Goal: Find specific page/section: Find specific page/section

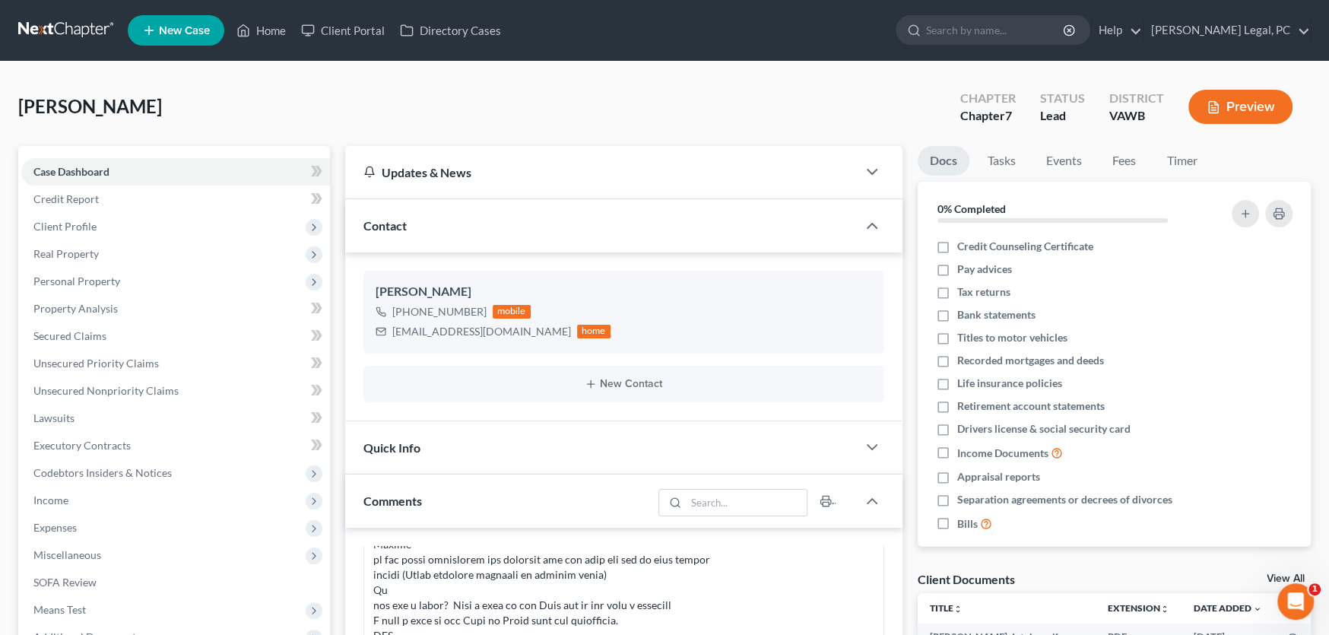
click at [69, 29] on link at bounding box center [66, 30] width 97 height 27
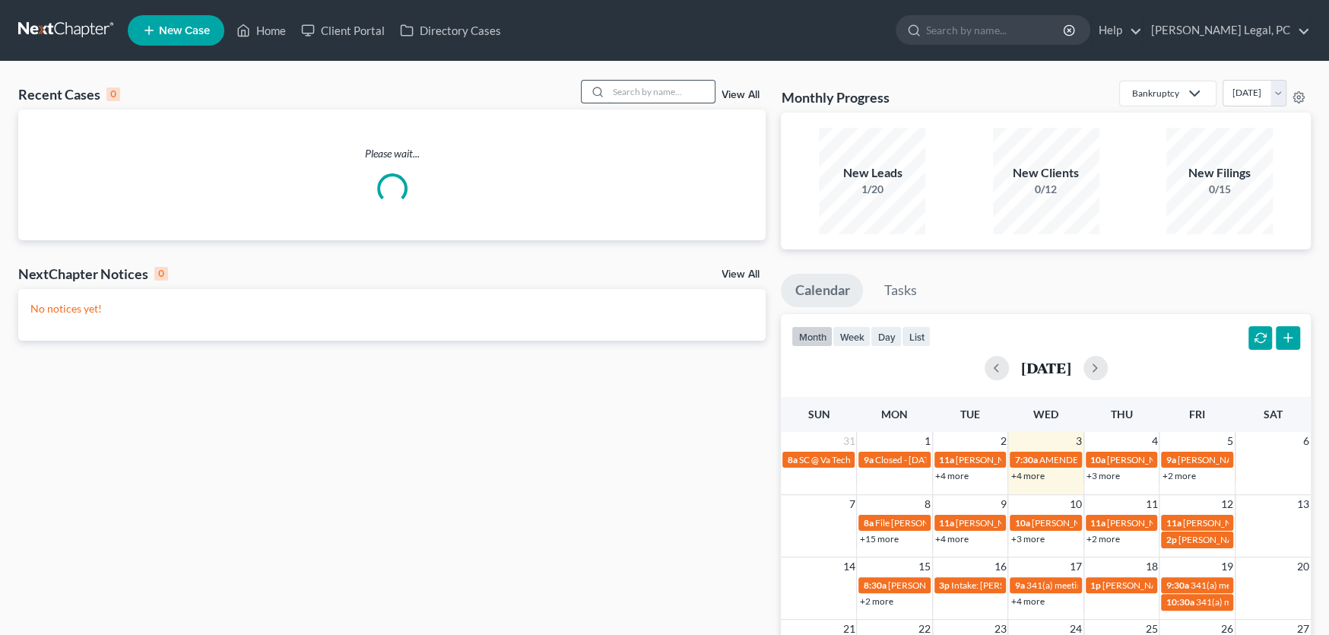
click at [621, 90] on input "search" at bounding box center [661, 92] width 106 height 22
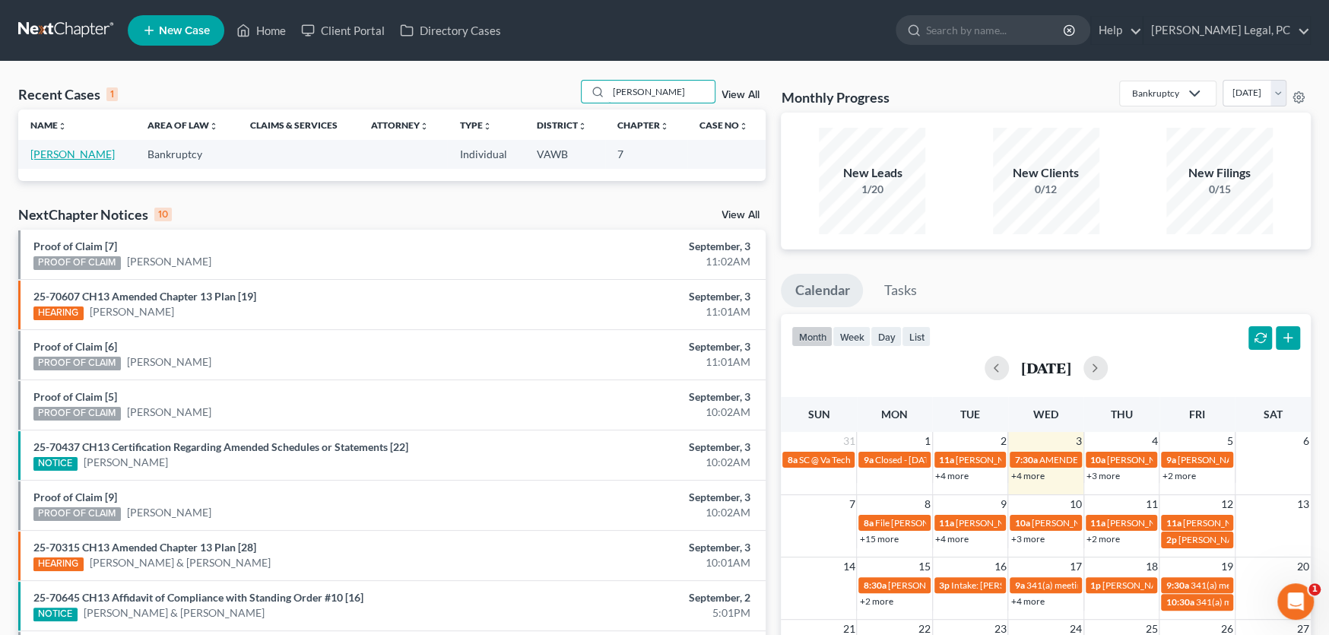
type input "[PERSON_NAME]"
click at [59, 150] on link "[PERSON_NAME]" at bounding box center [72, 153] width 84 height 13
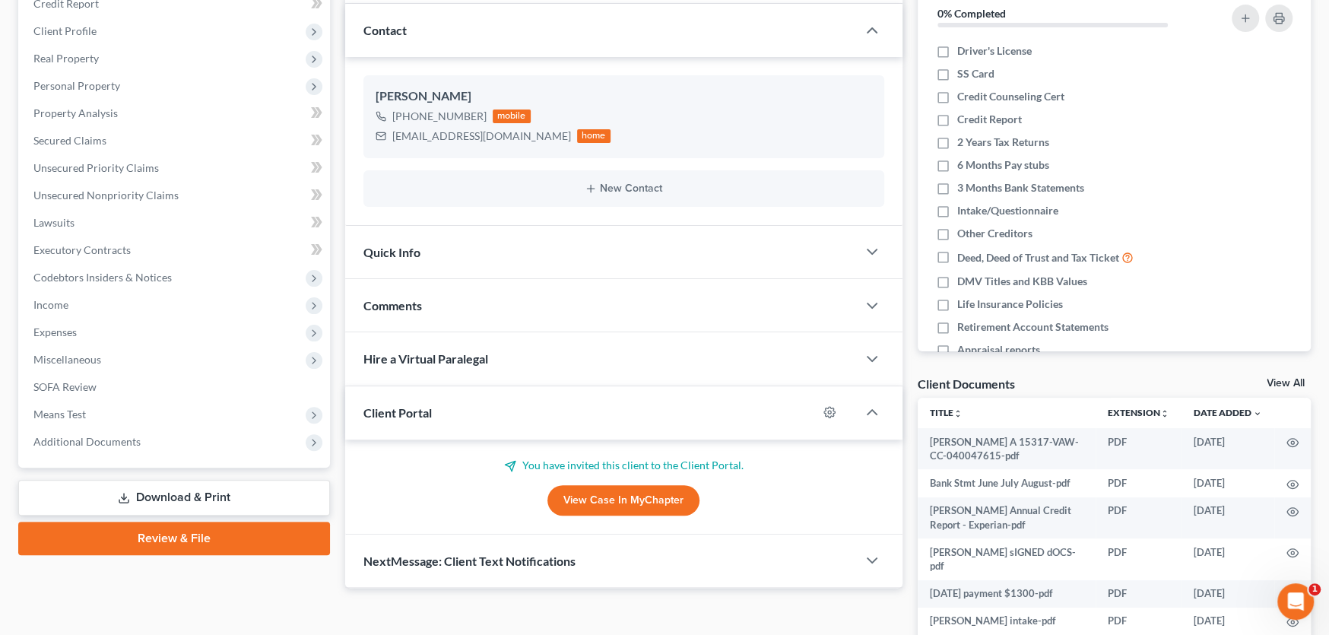
scroll to position [228, 0]
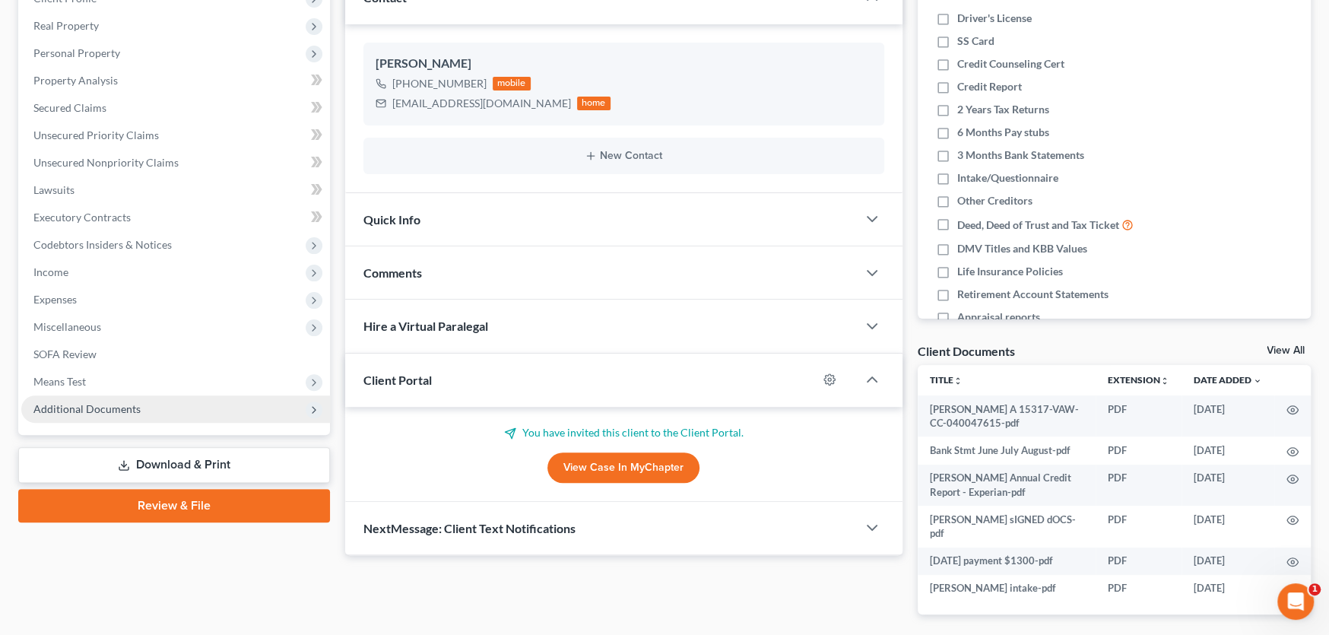
click at [100, 399] on span "Additional Documents" at bounding box center [175, 408] width 309 height 27
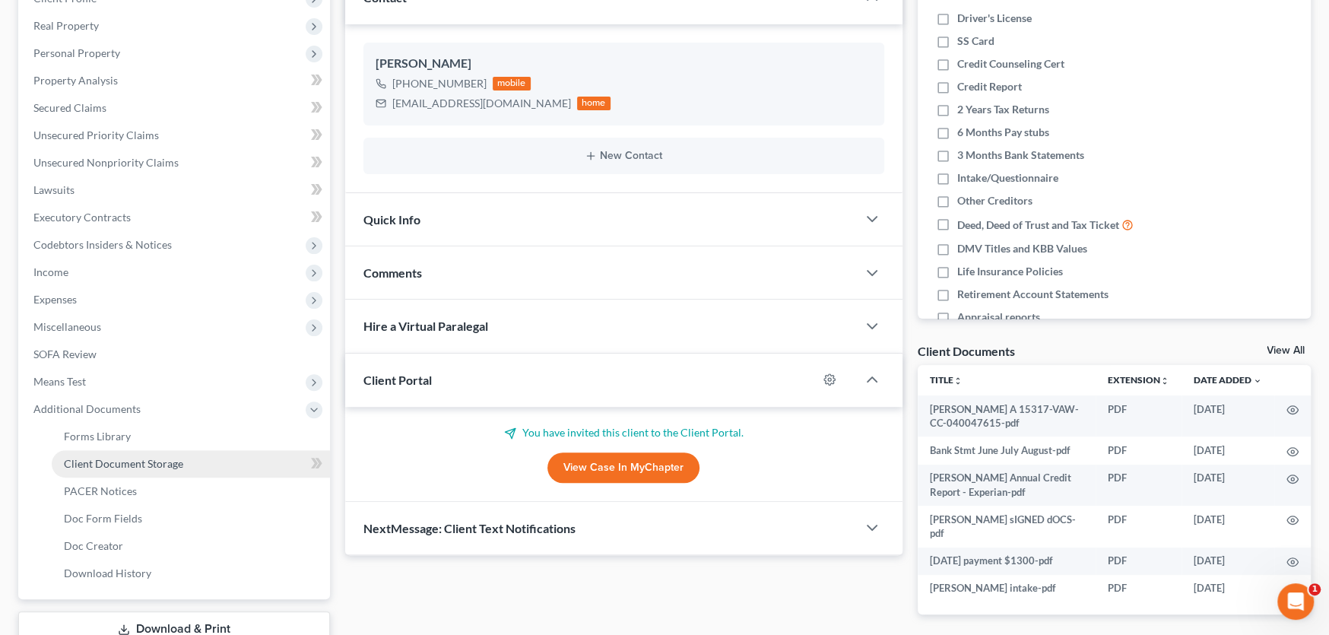
click at [146, 466] on span "Client Document Storage" at bounding box center [123, 463] width 119 height 13
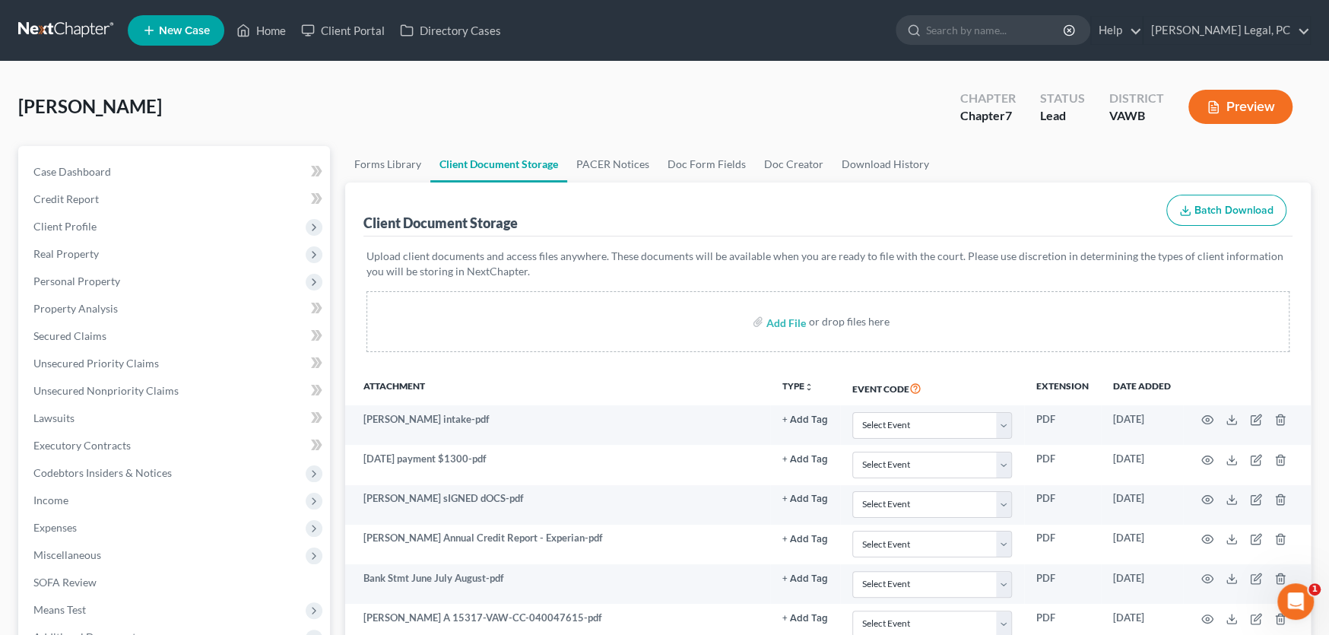
click at [56, 30] on link at bounding box center [66, 30] width 97 height 27
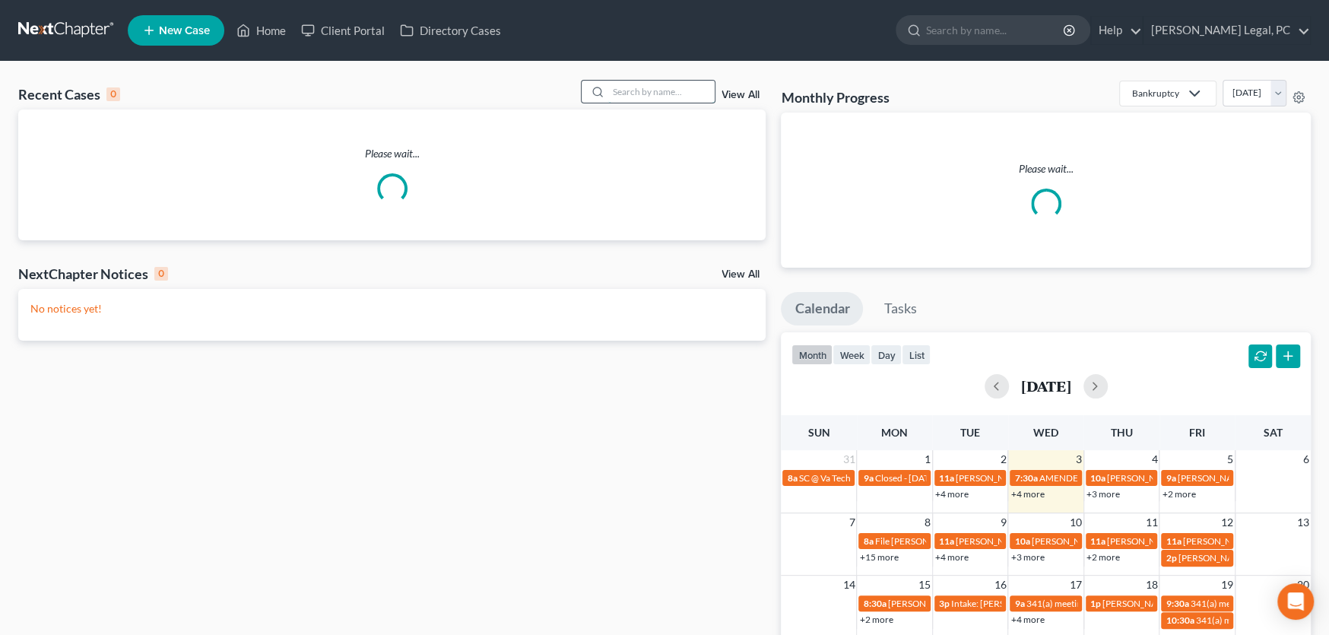
click at [609, 92] on input "search" at bounding box center [661, 92] width 106 height 22
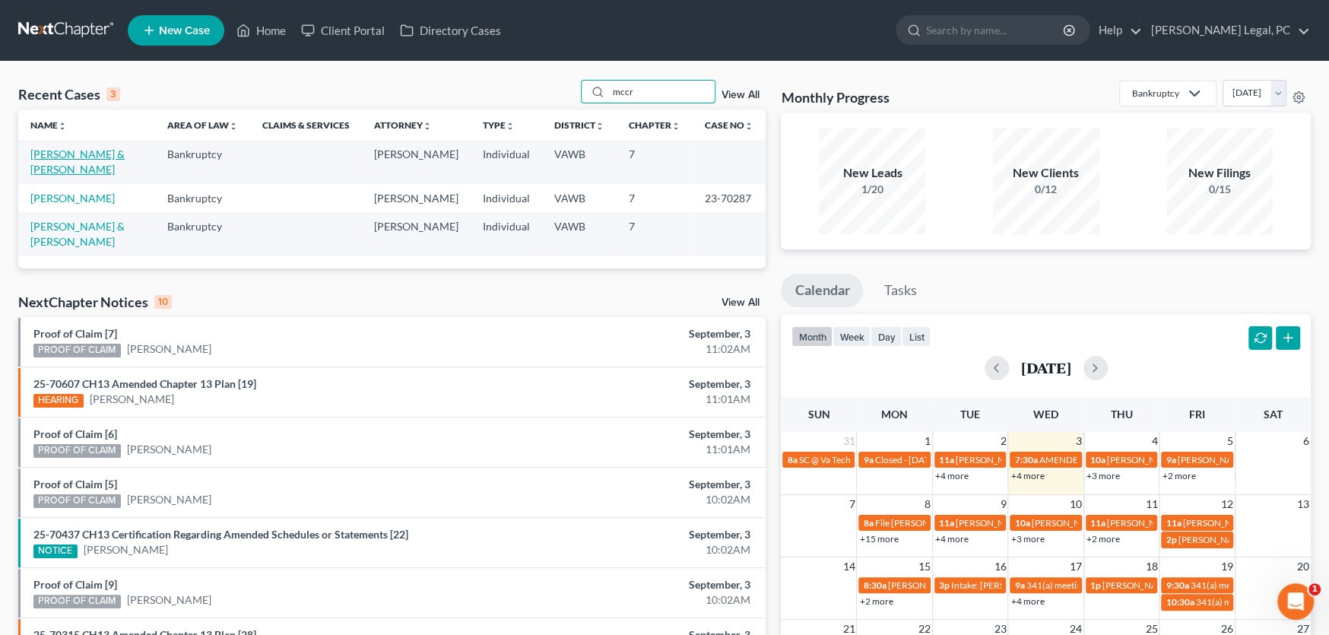
type input "mccr"
click at [59, 169] on link "McCracken, Jeremy & Makayla" at bounding box center [77, 161] width 94 height 28
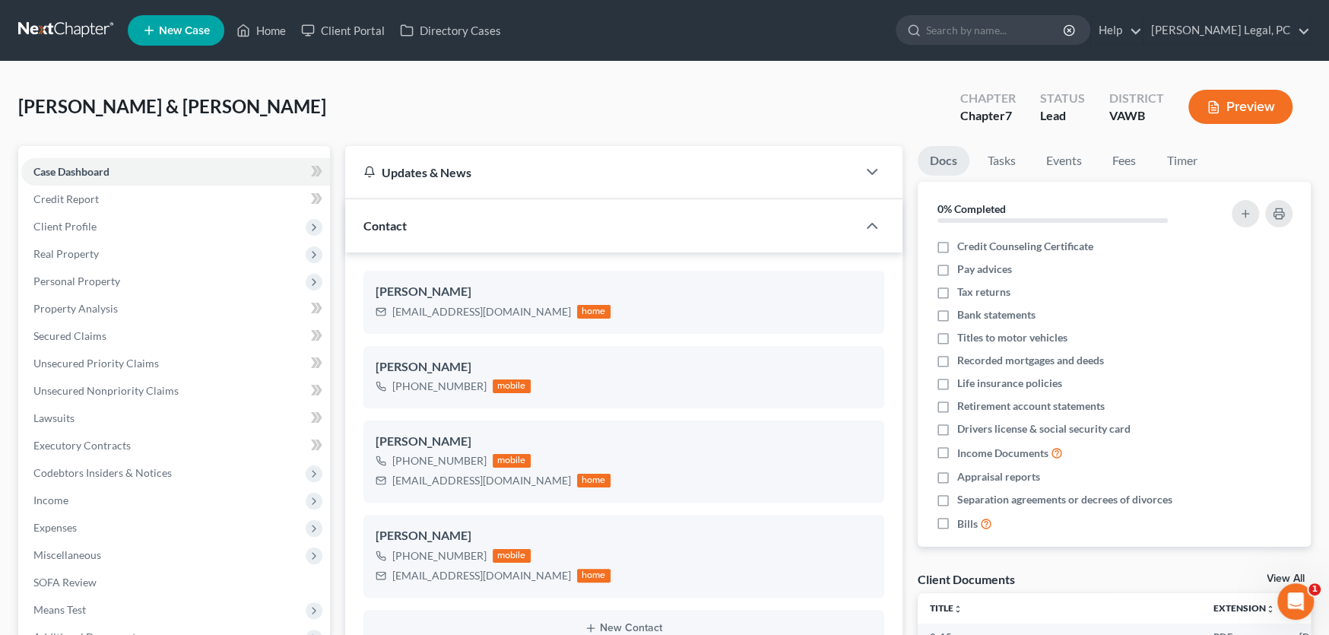
click at [71, 29] on link at bounding box center [66, 30] width 97 height 27
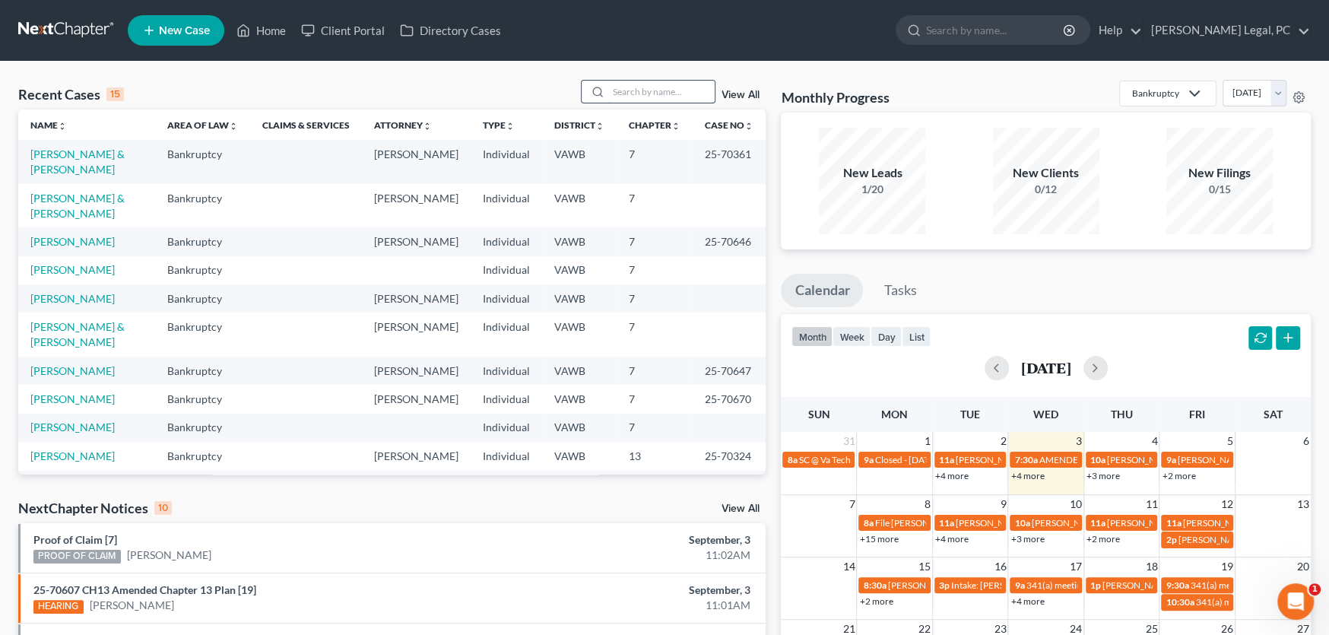
click at [633, 91] on input "search" at bounding box center [661, 92] width 106 height 22
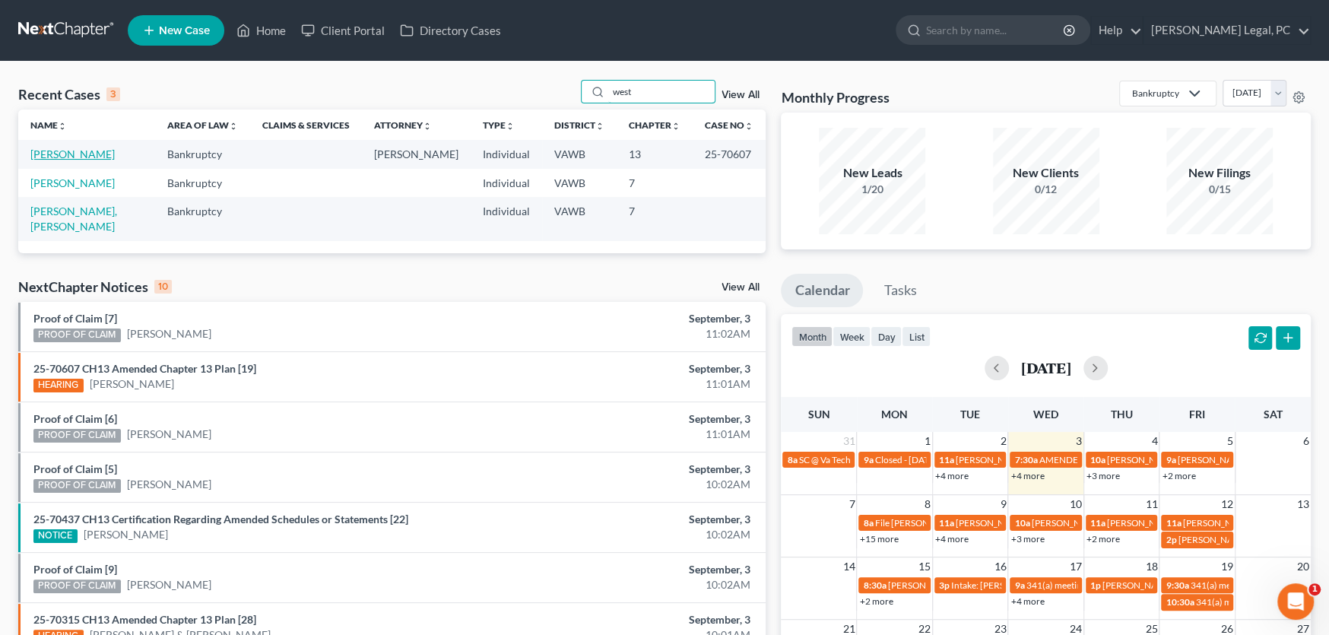
type input "west"
click at [68, 156] on link "[PERSON_NAME]" at bounding box center [72, 153] width 84 height 13
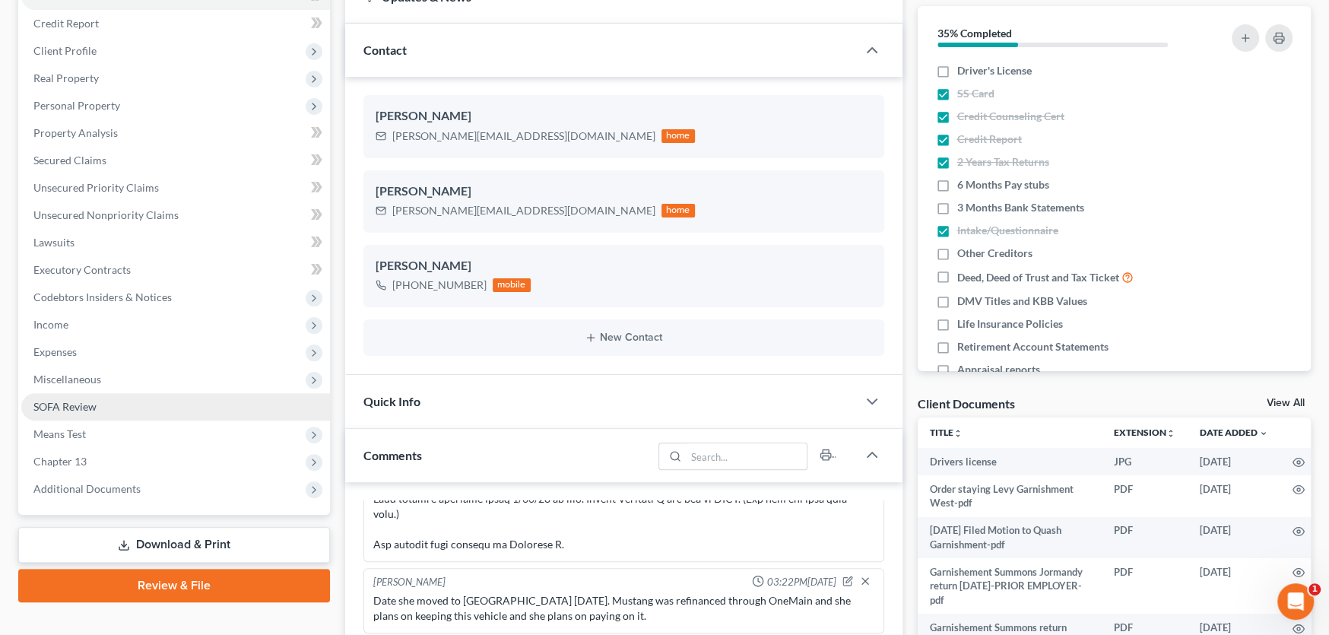
scroll to position [304, 0]
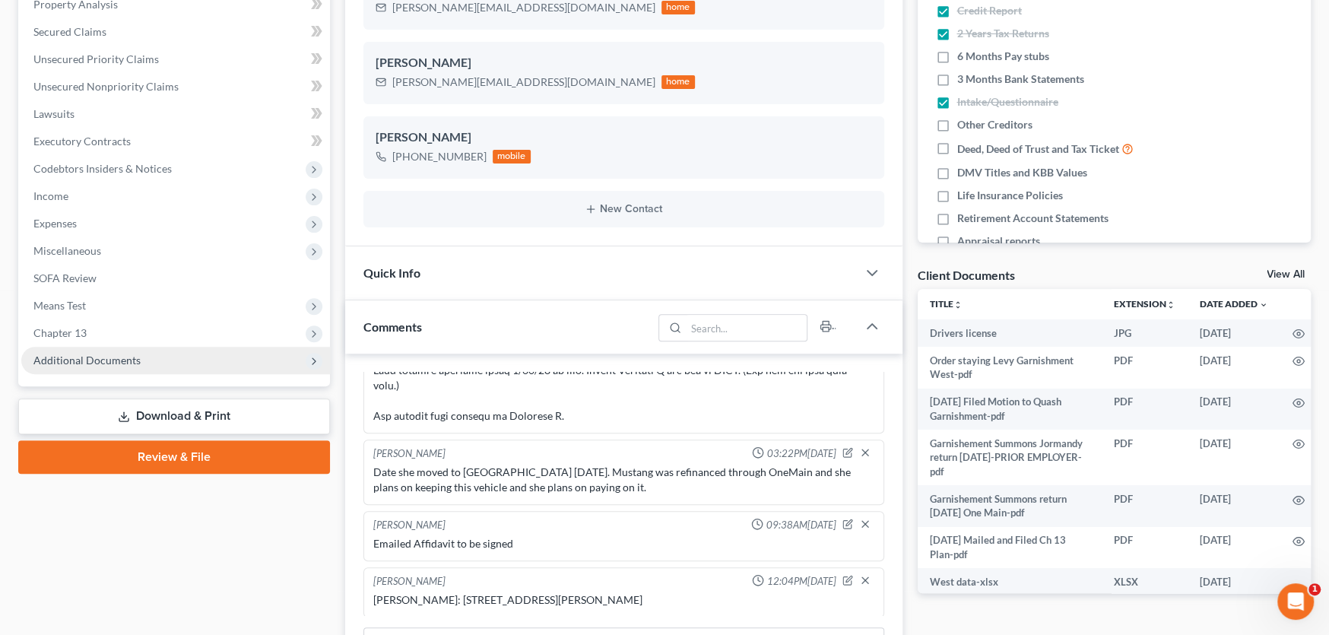
click at [119, 360] on span "Additional Documents" at bounding box center [86, 359] width 107 height 13
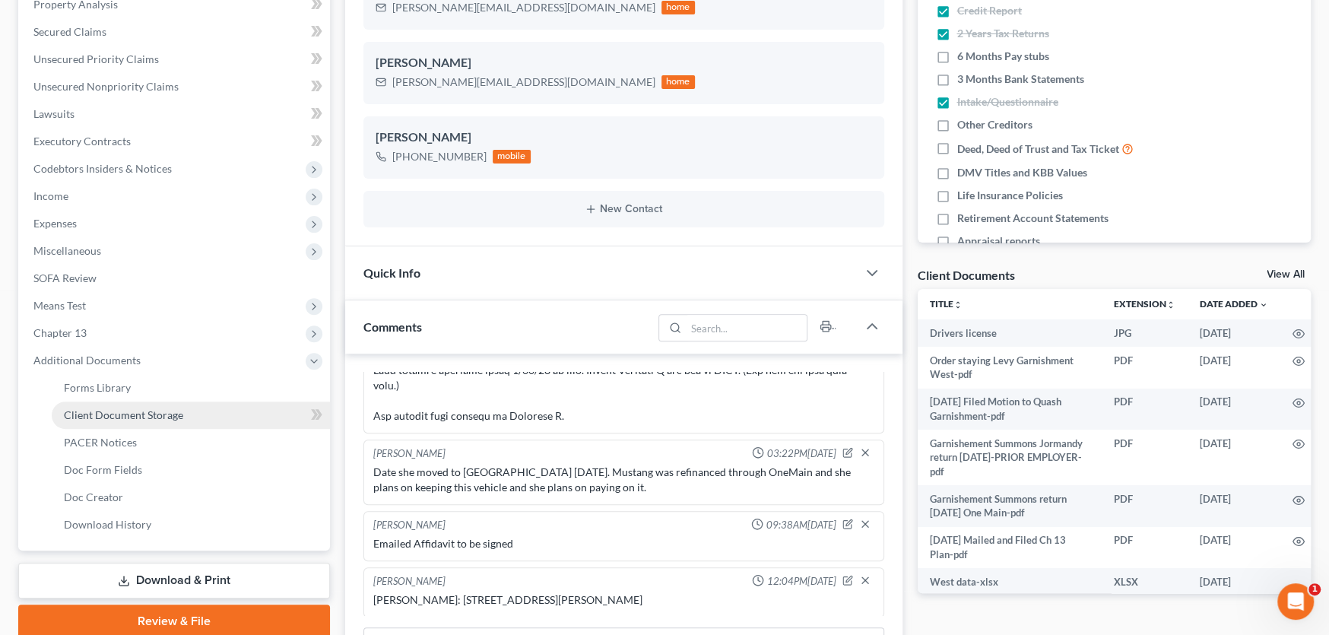
click at [129, 409] on span "Client Document Storage" at bounding box center [123, 414] width 119 height 13
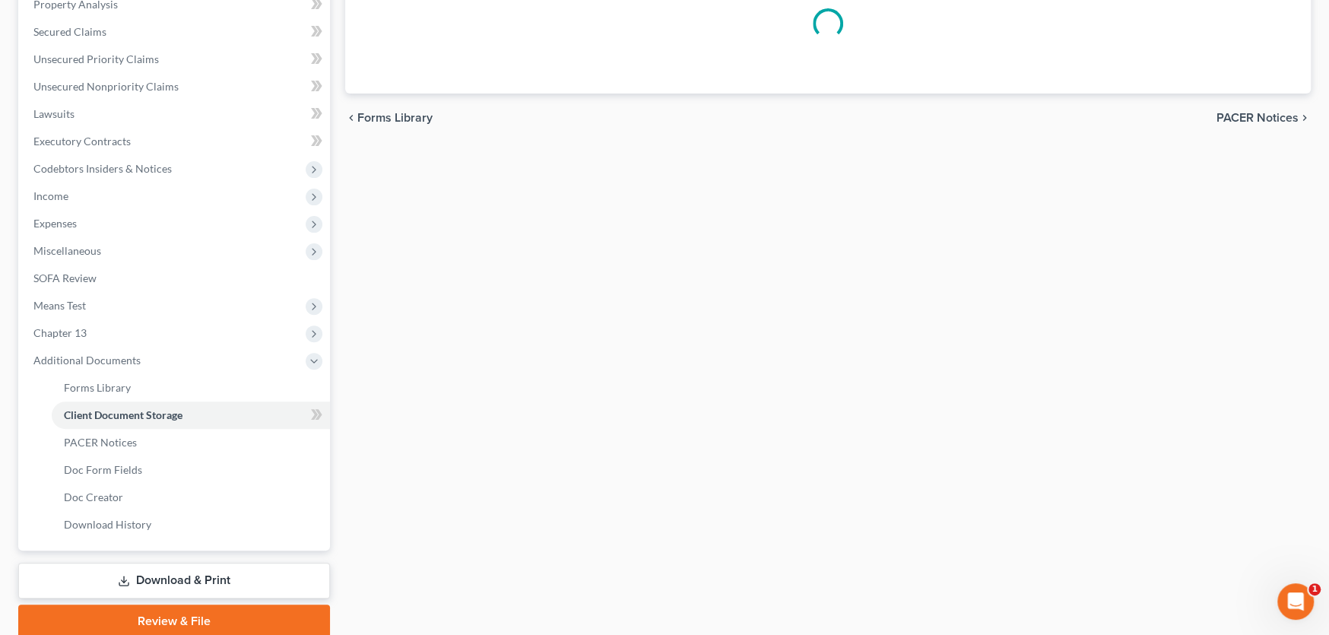
scroll to position [140, 0]
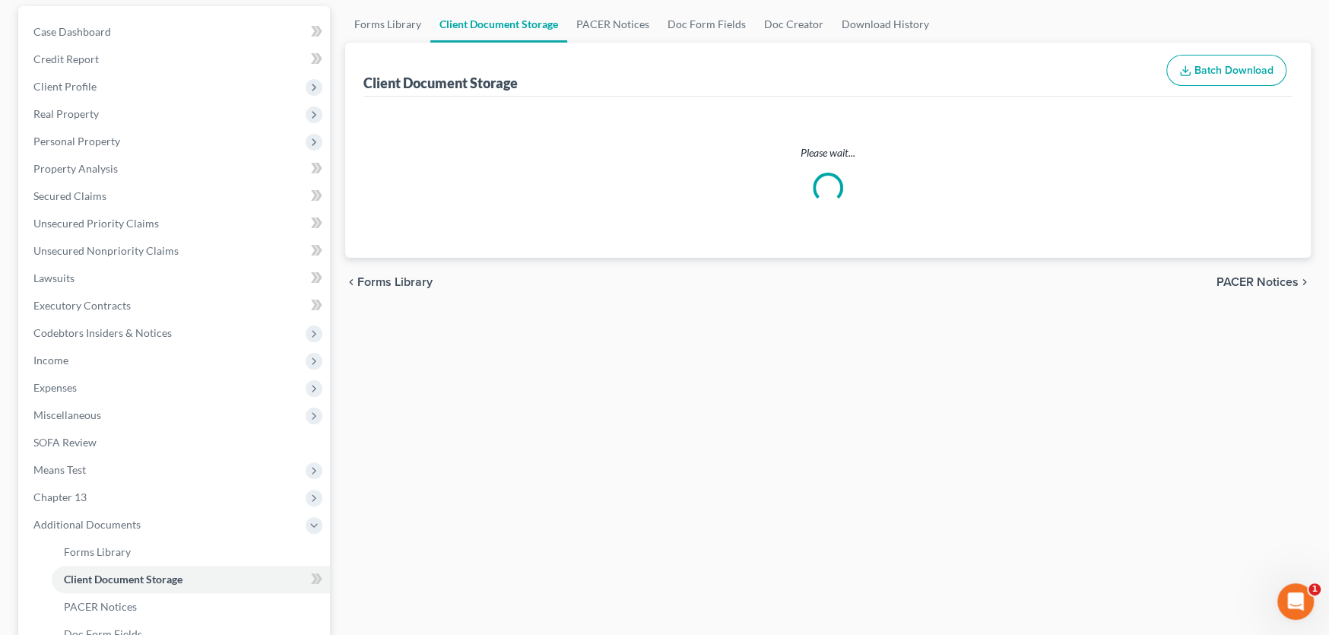
select select "0"
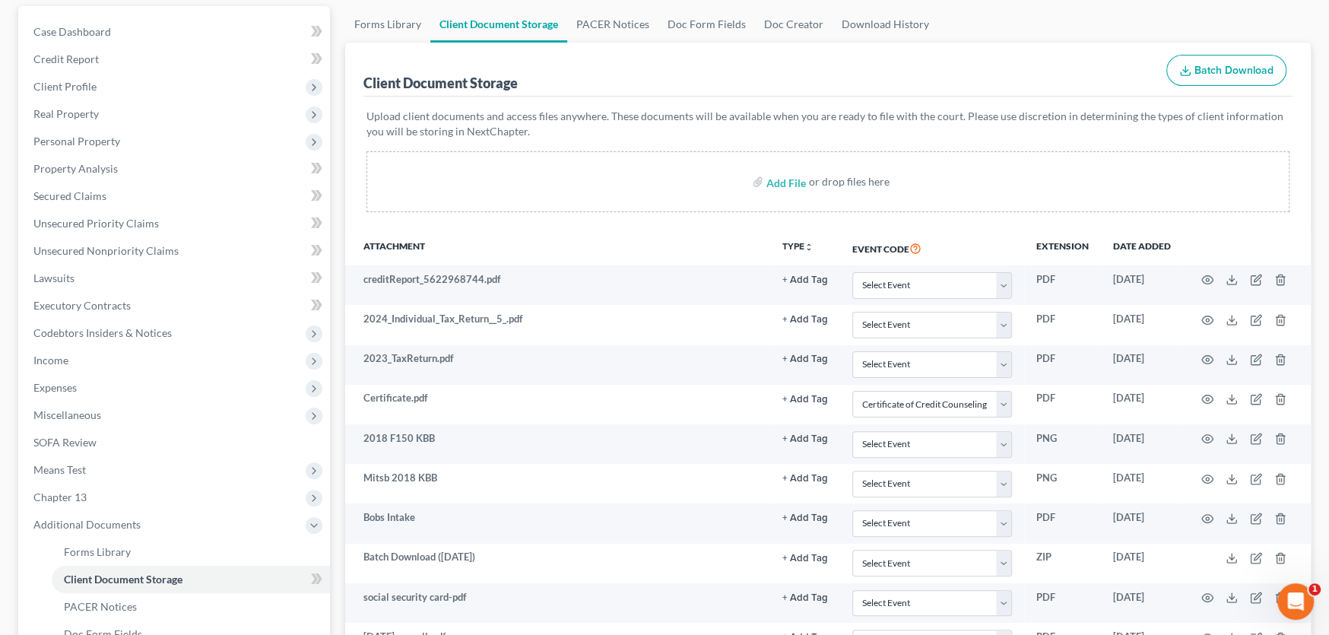
scroll to position [0, 0]
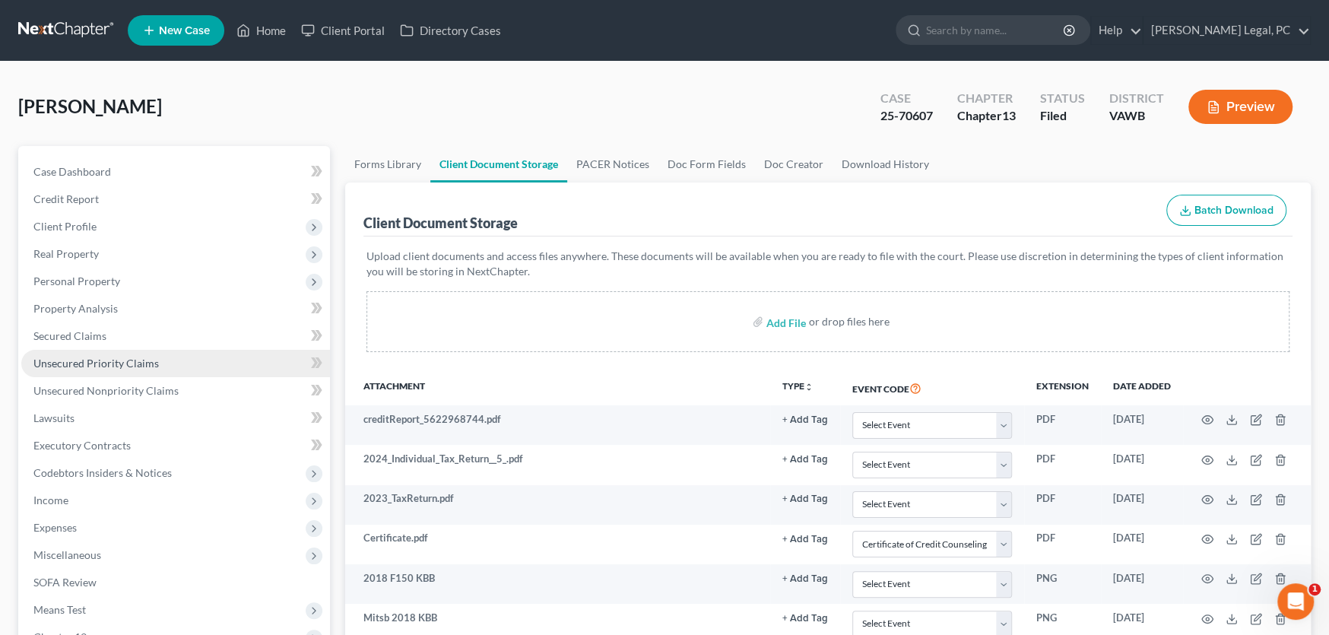
select select "0"
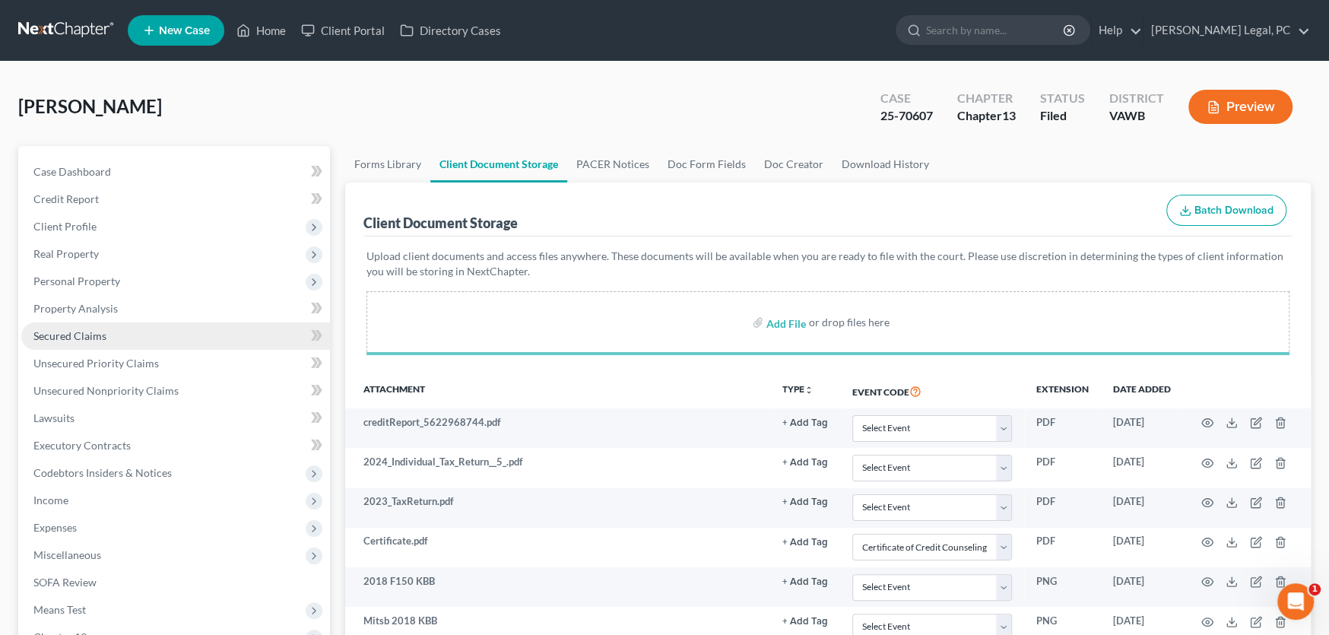
select select "0"
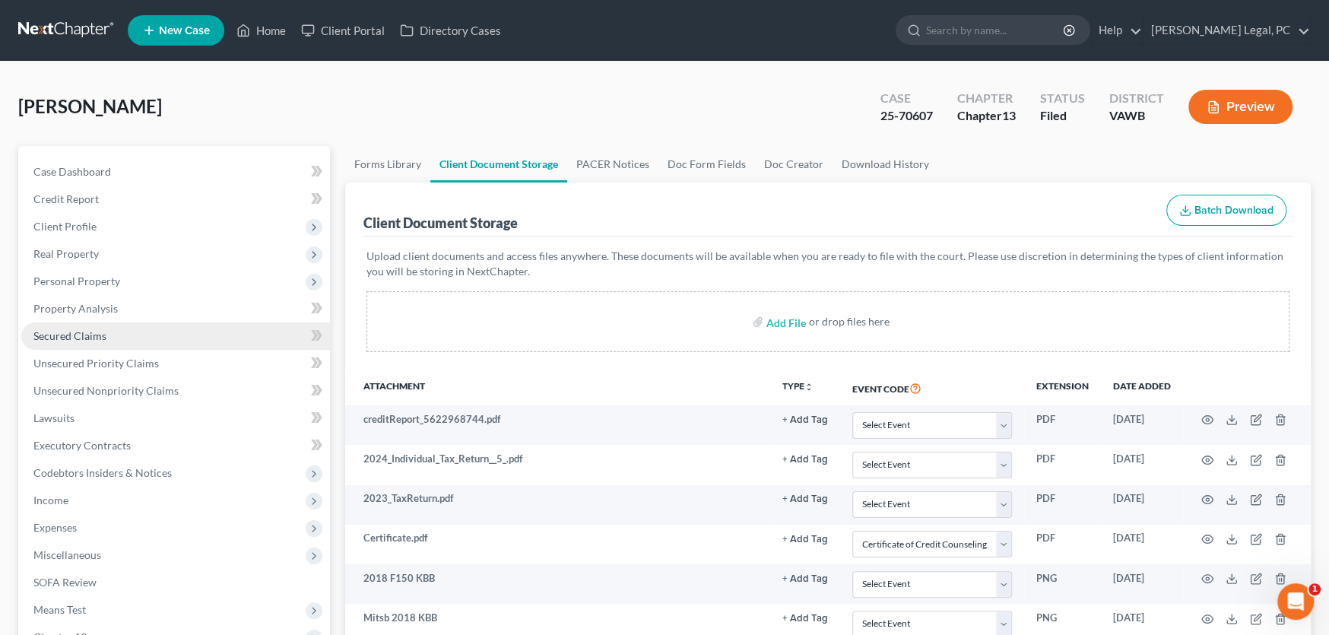
select select "0"
click at [165, 101] on div "West, Nichole Upgraded Case 25-70607 Chapter Chapter 13 Status Filed District V…" at bounding box center [664, 113] width 1292 height 66
click at [48, 27] on link at bounding box center [66, 30] width 97 height 27
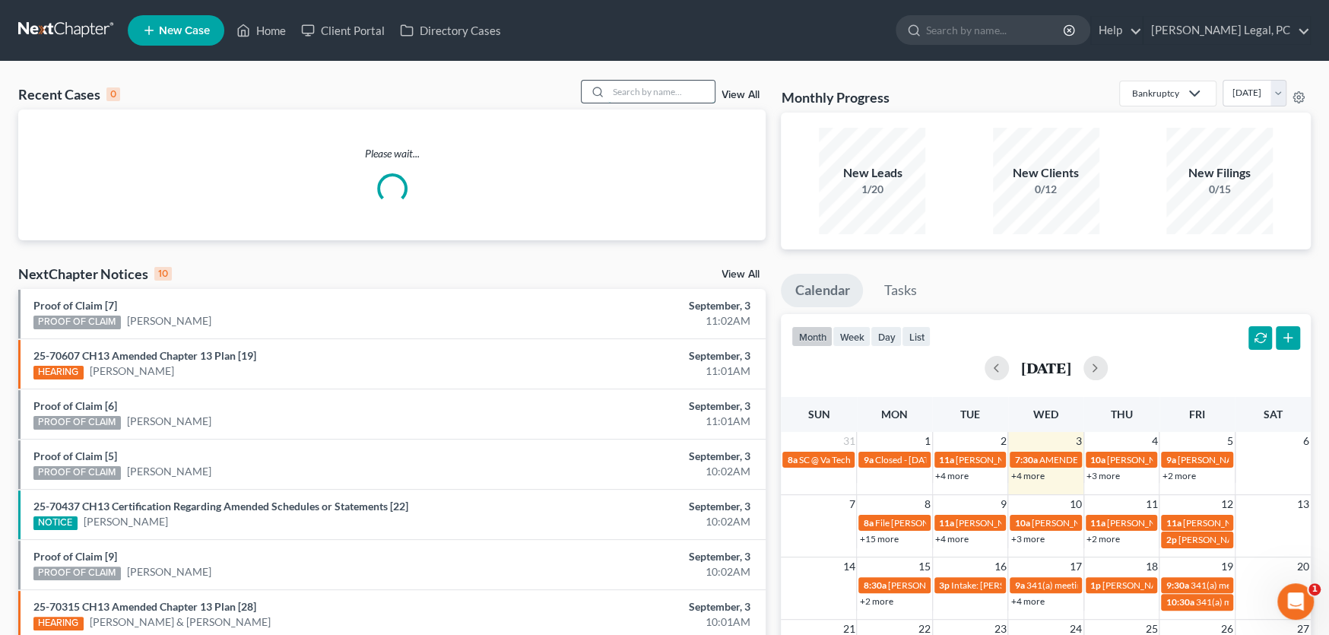
click at [648, 89] on input "search" at bounding box center [661, 92] width 106 height 22
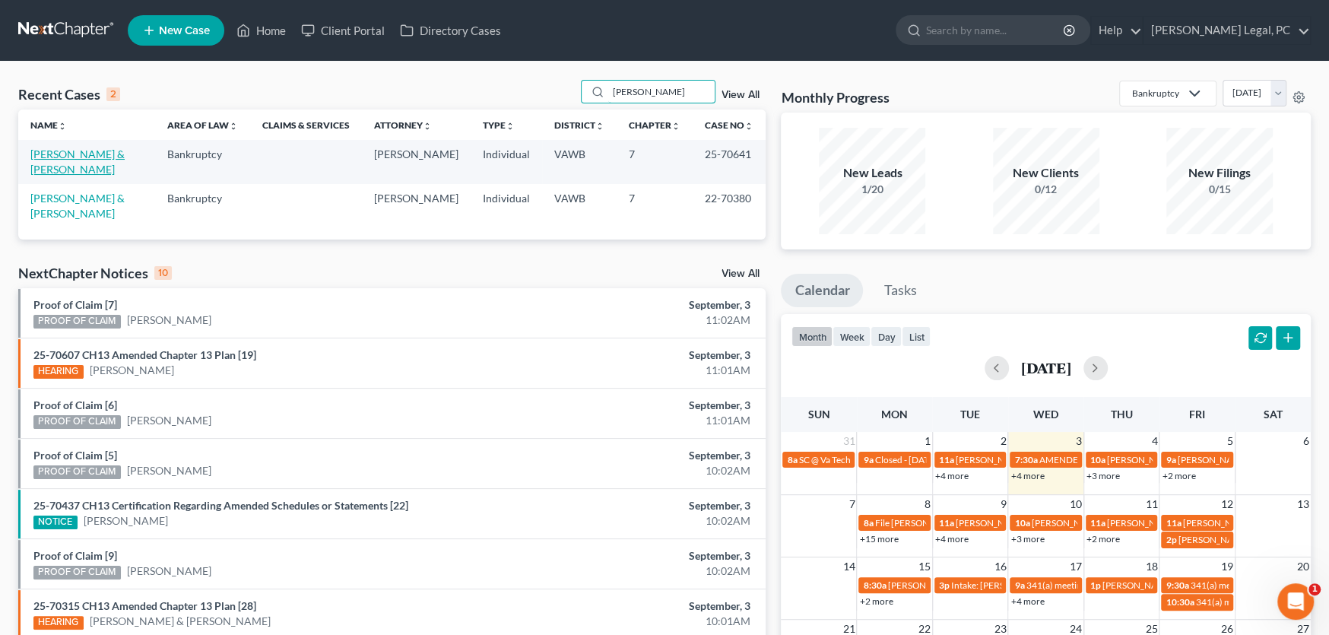
type input "bland"
click at [109, 152] on link "[PERSON_NAME] & [PERSON_NAME]" at bounding box center [77, 161] width 94 height 28
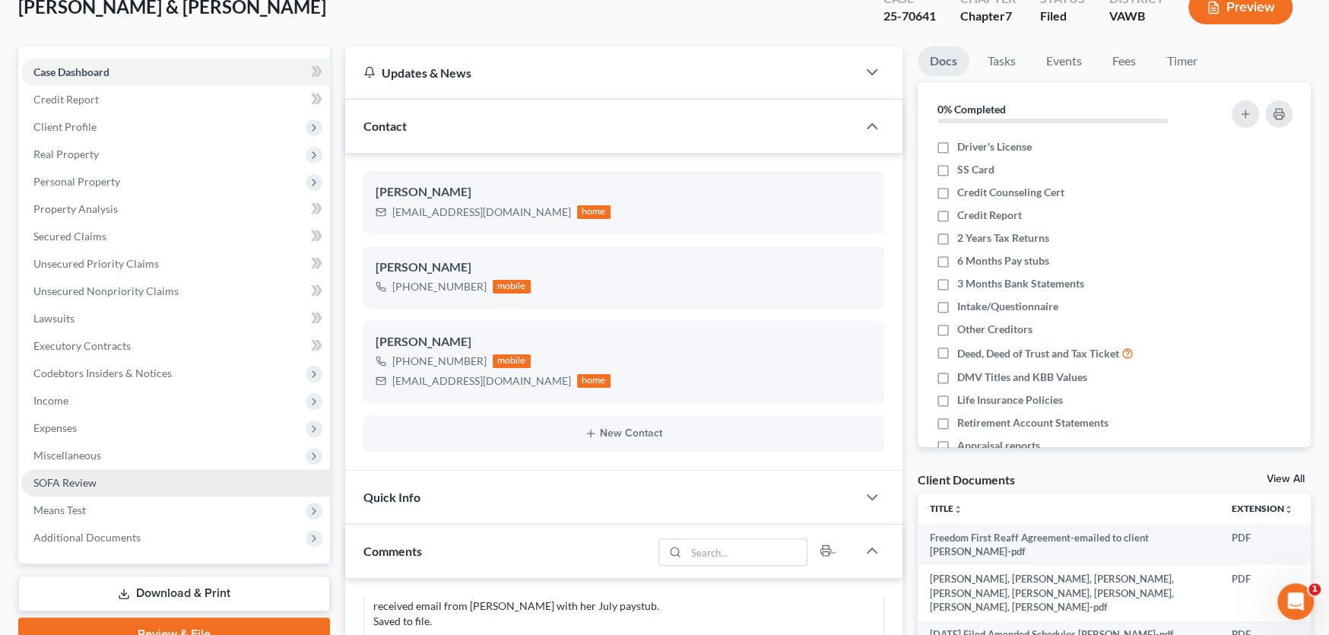
scroll to position [228, 0]
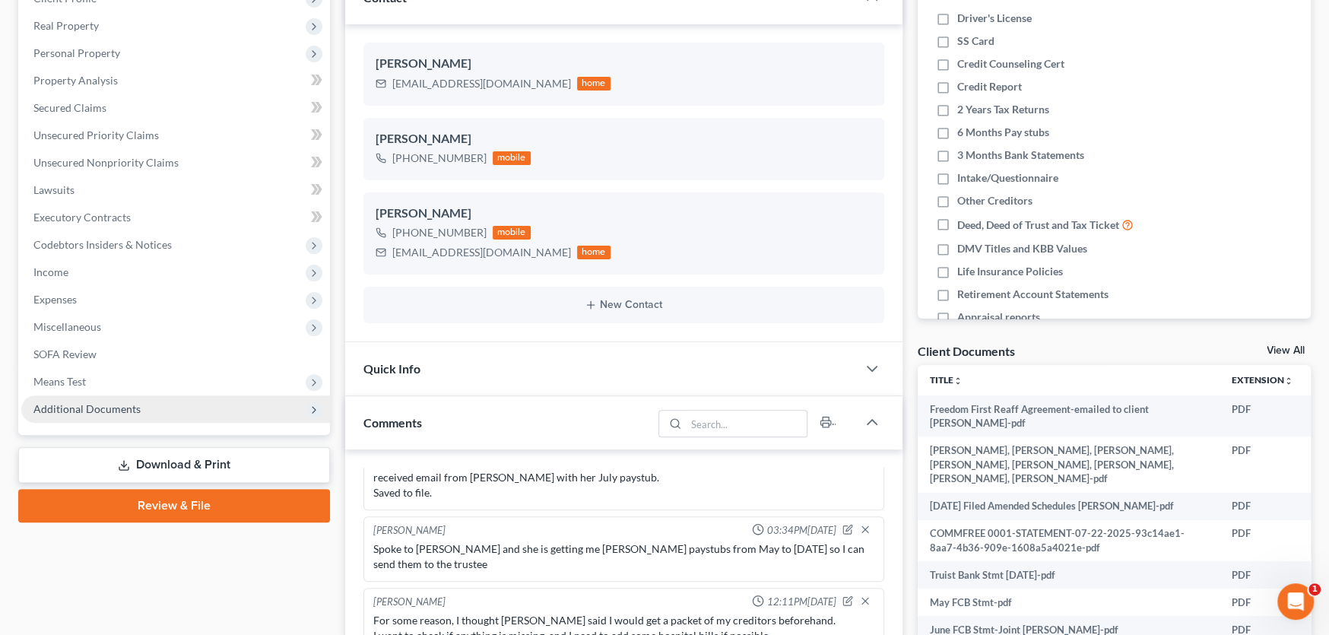
click at [74, 410] on span "Additional Documents" at bounding box center [86, 408] width 107 height 13
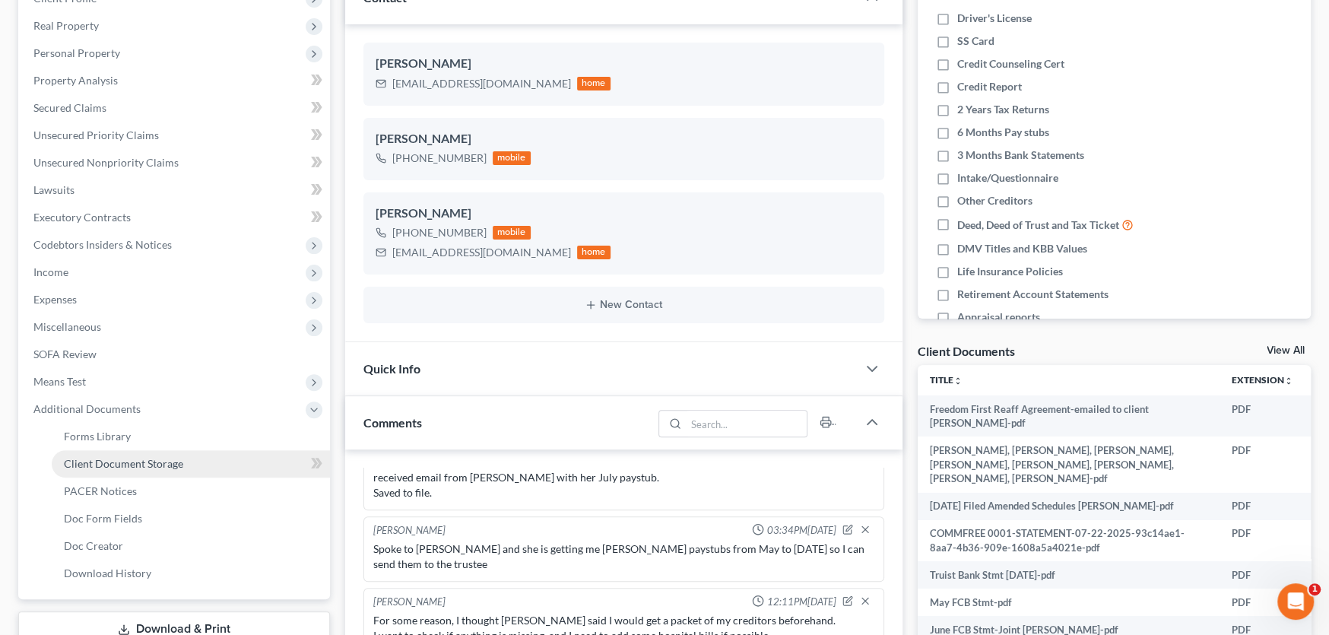
click at [101, 460] on span "Client Document Storage" at bounding box center [123, 463] width 119 height 13
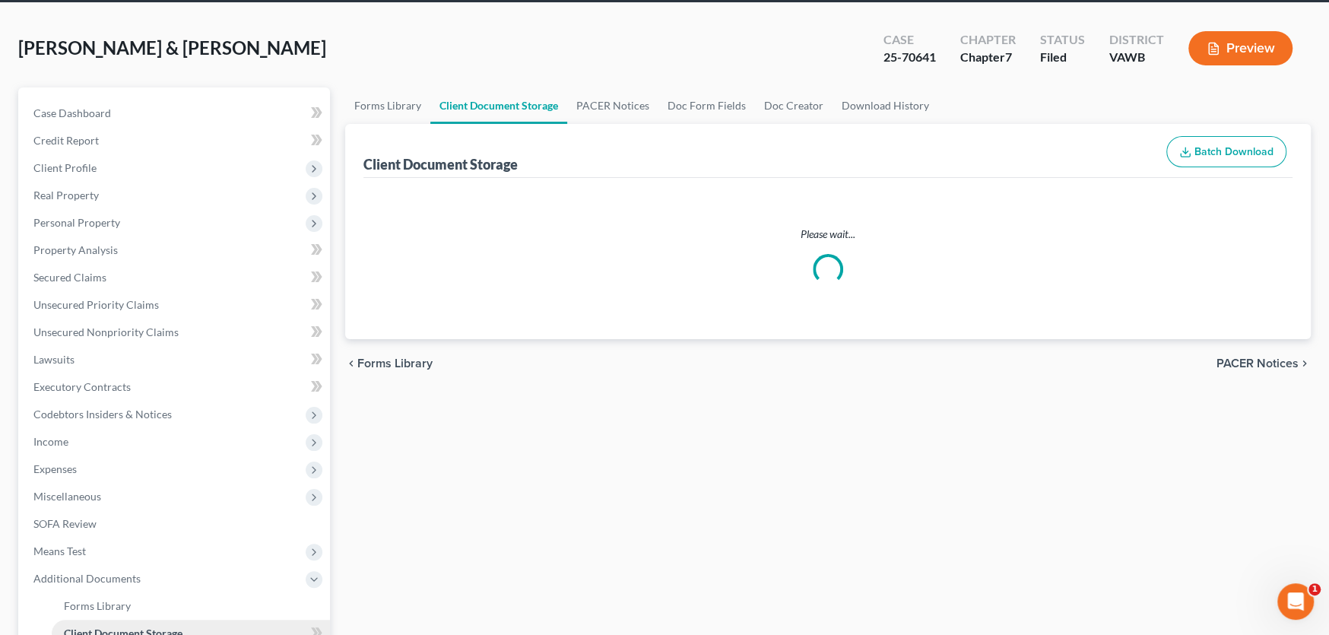
scroll to position [5, 0]
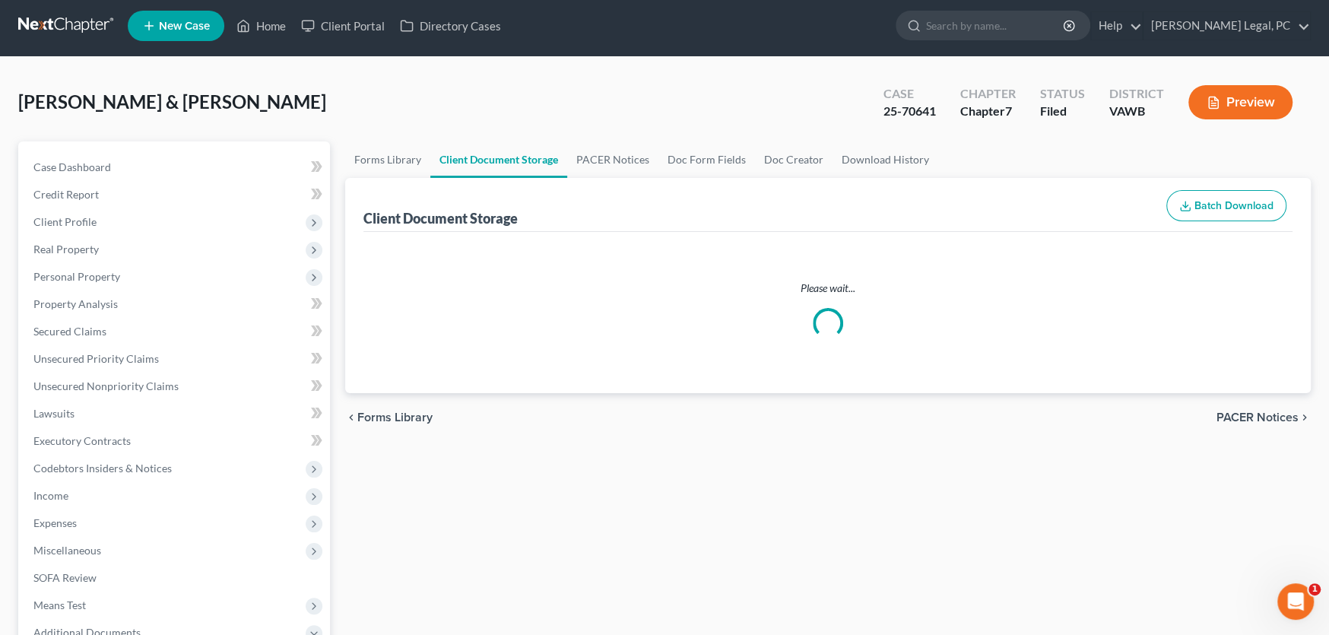
select select "0"
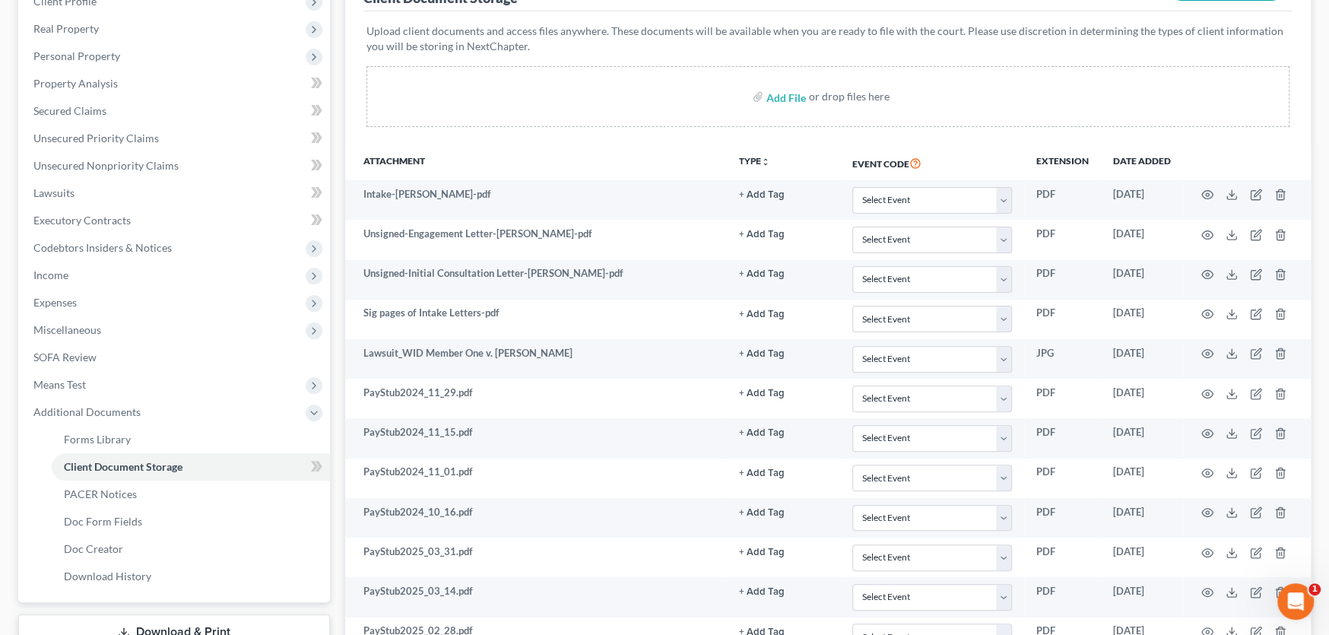
scroll to position [0, 0]
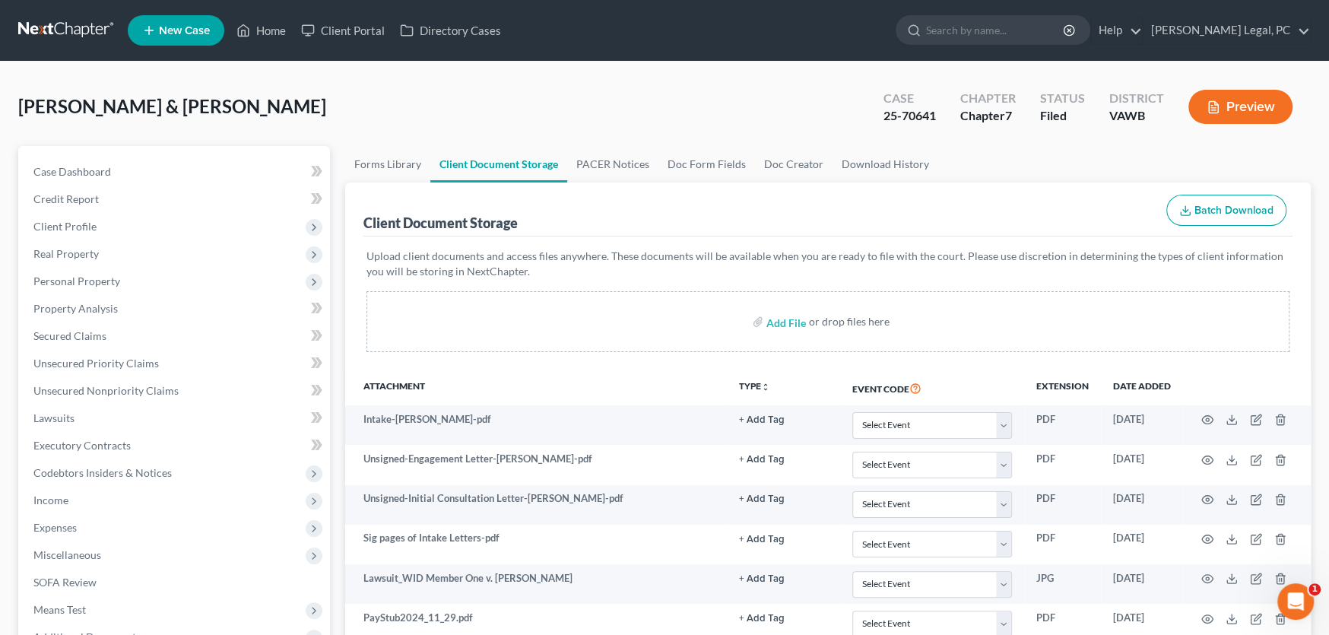
click at [51, 21] on link at bounding box center [66, 30] width 97 height 27
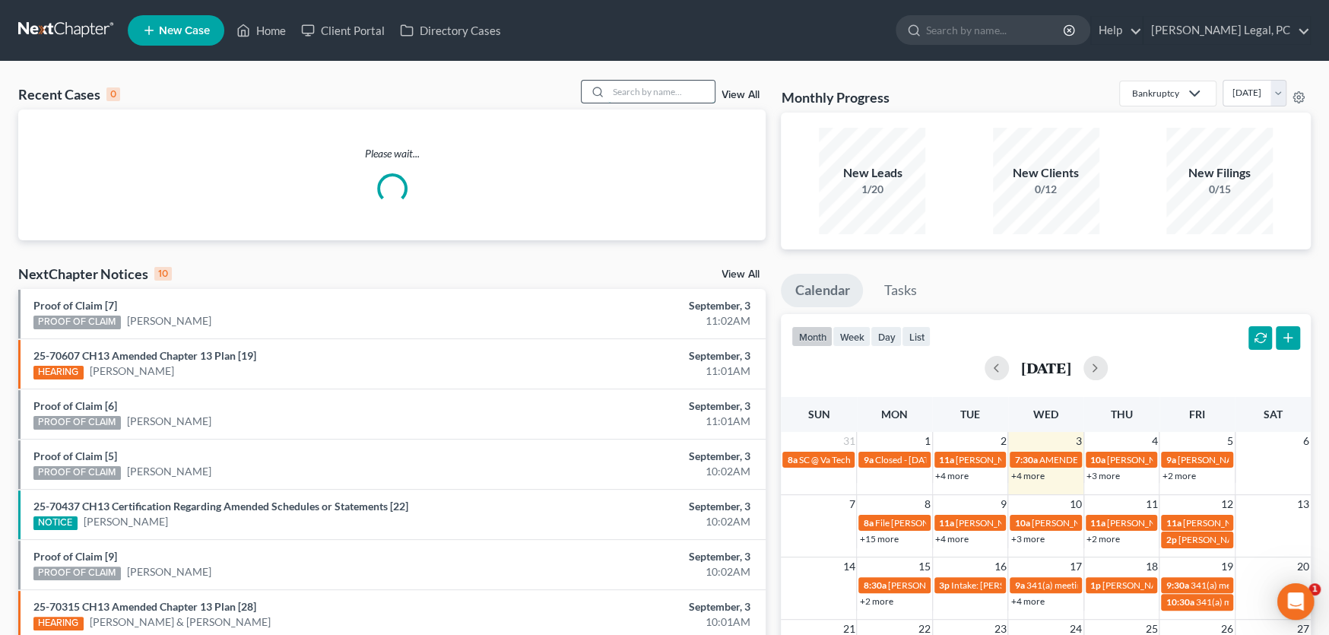
click at [632, 85] on input "search" at bounding box center [661, 92] width 106 height 22
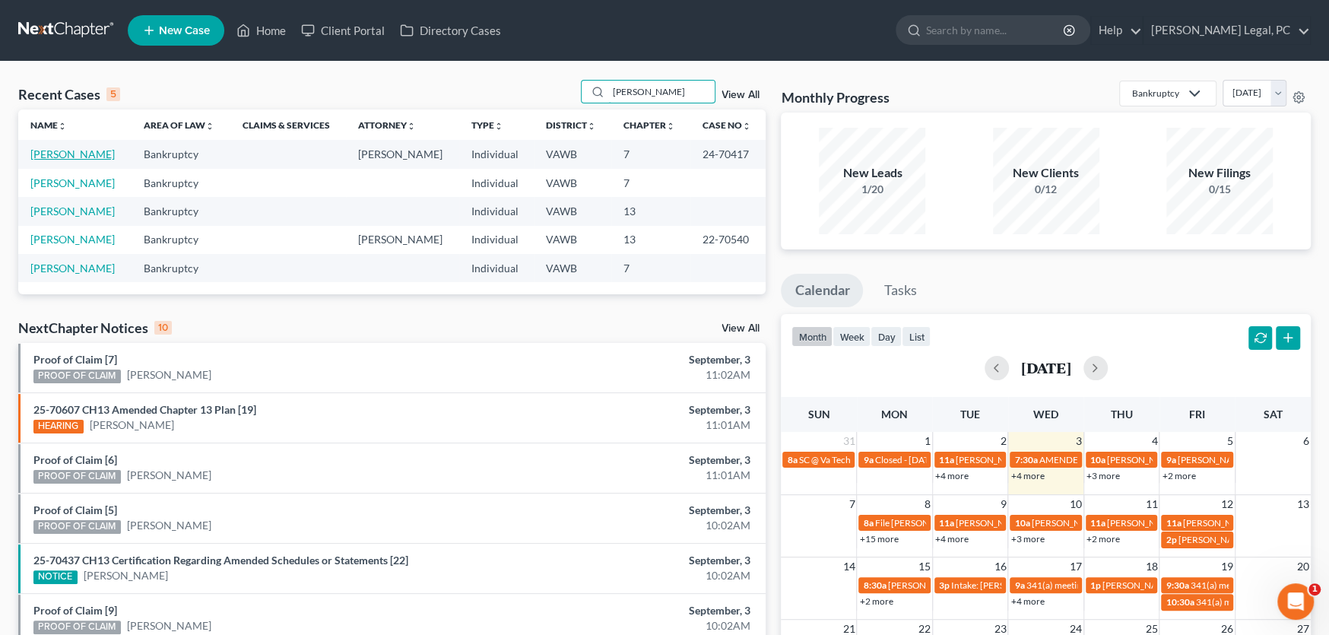
type input "[PERSON_NAME]"
click at [68, 154] on link "[PERSON_NAME]" at bounding box center [72, 153] width 84 height 13
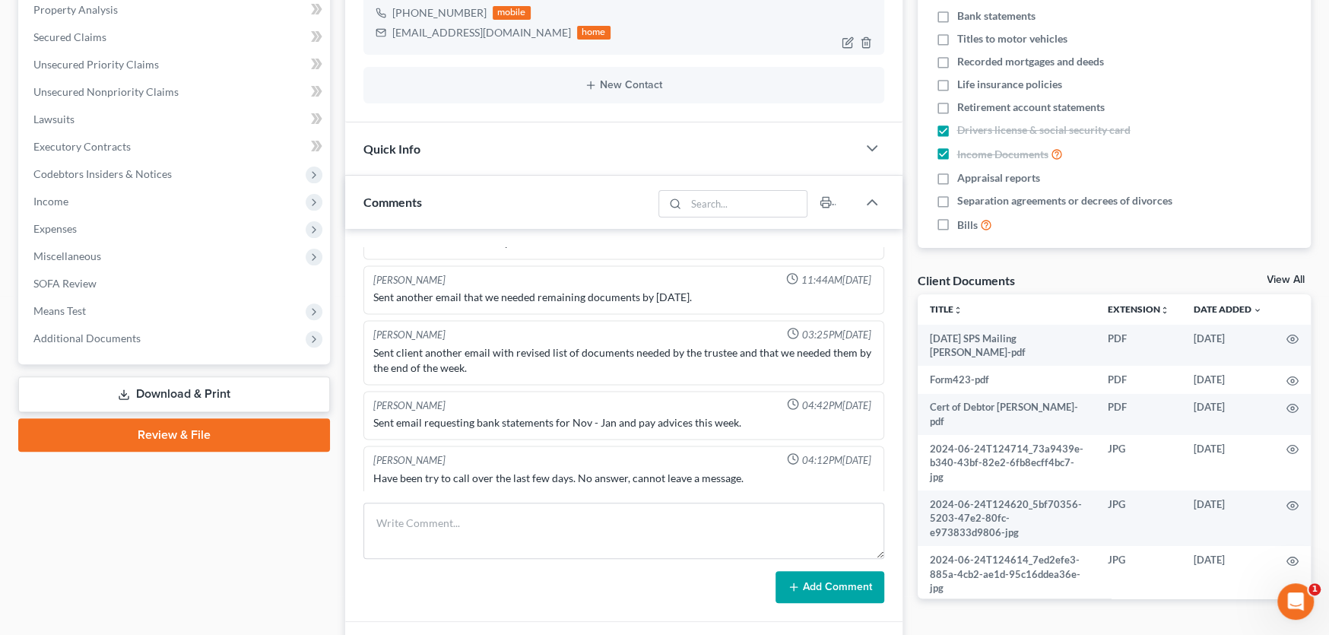
scroll to position [304, 0]
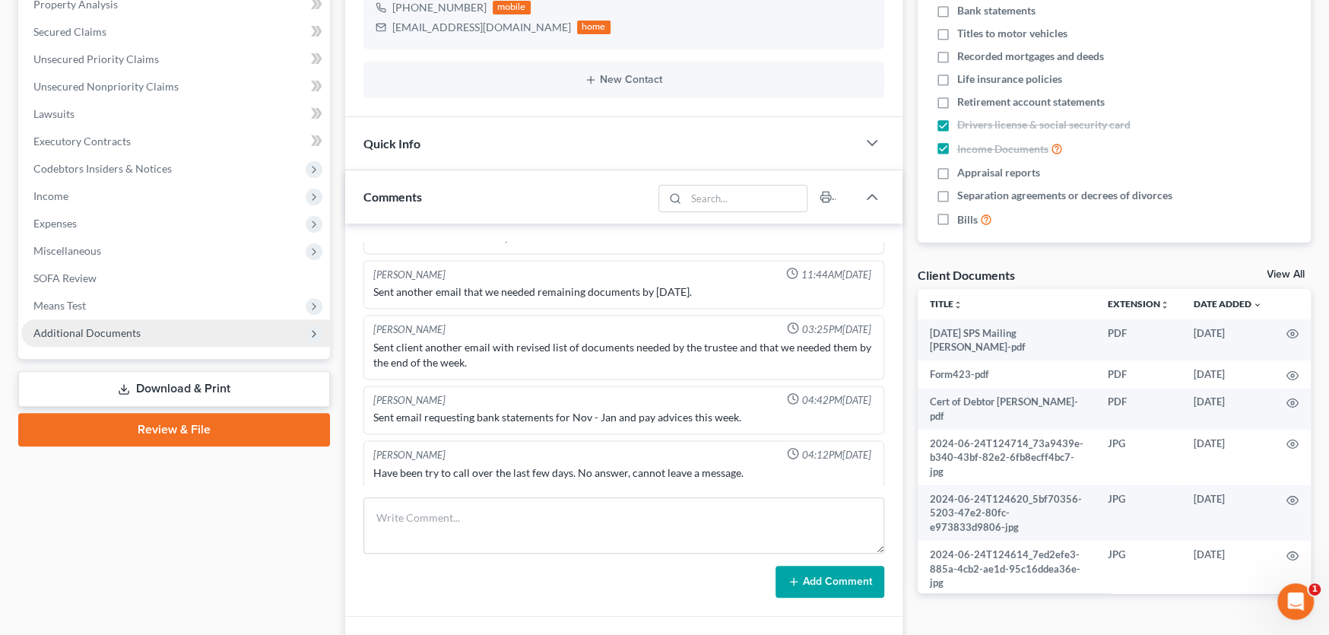
click at [70, 333] on span "Additional Documents" at bounding box center [86, 332] width 107 height 13
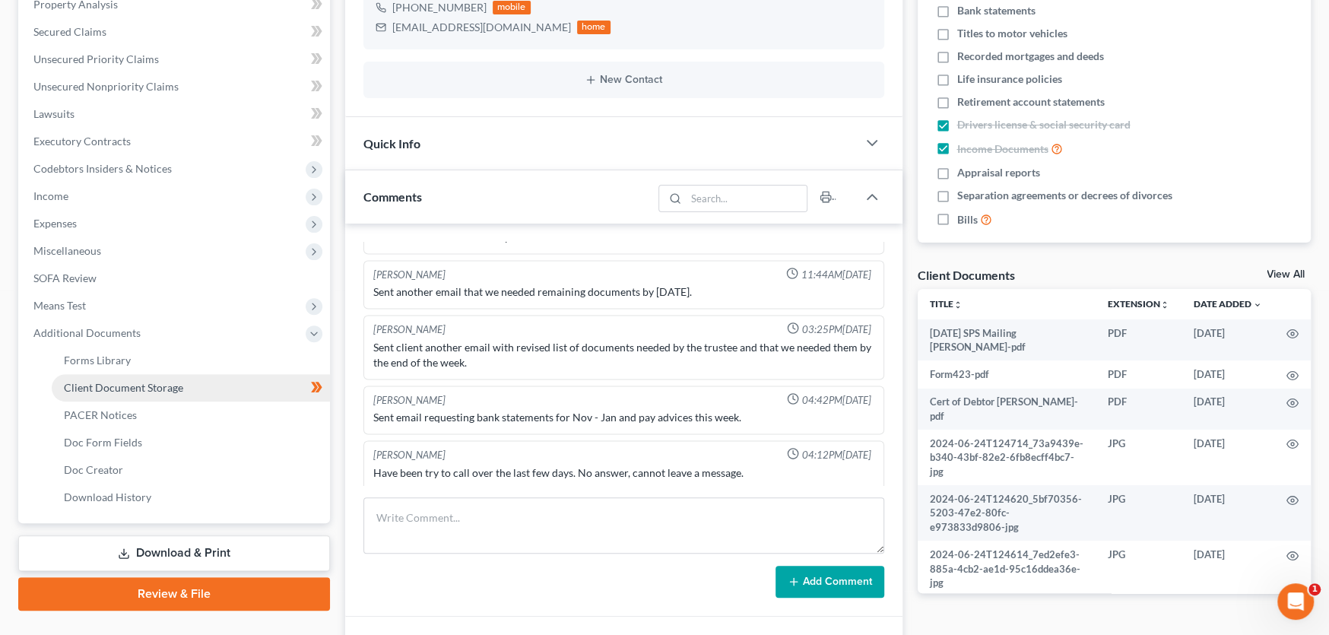
click at [78, 382] on span "Client Document Storage" at bounding box center [123, 387] width 119 height 13
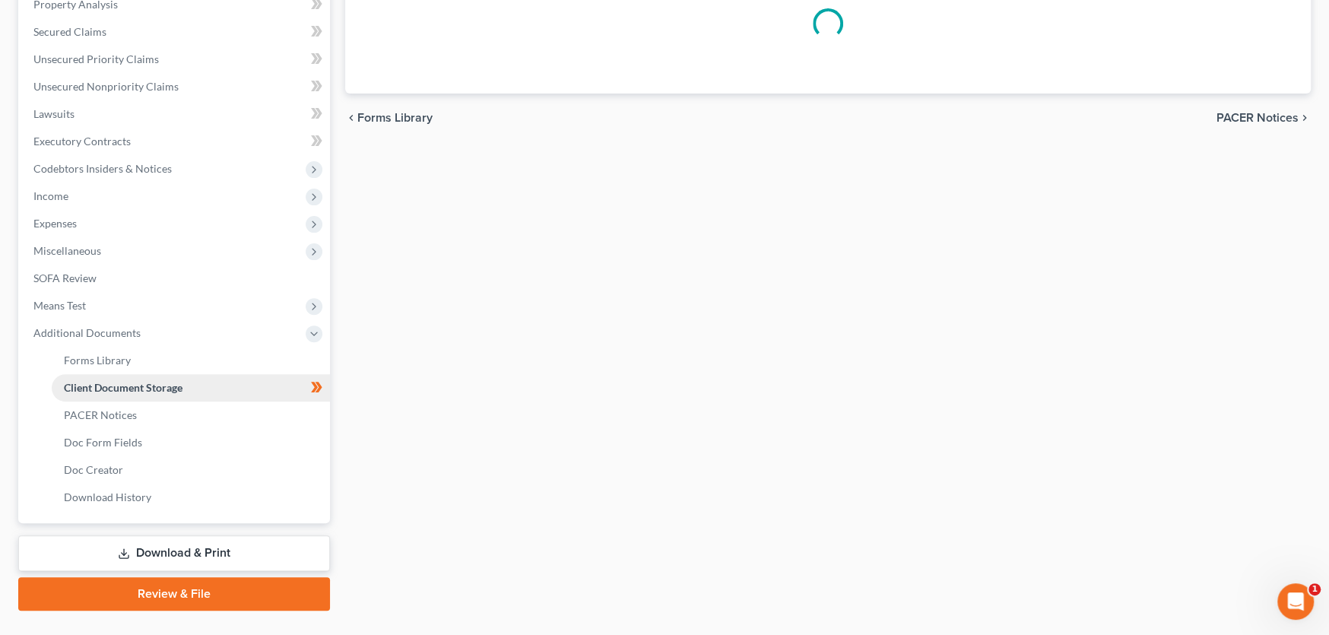
scroll to position [79, 0]
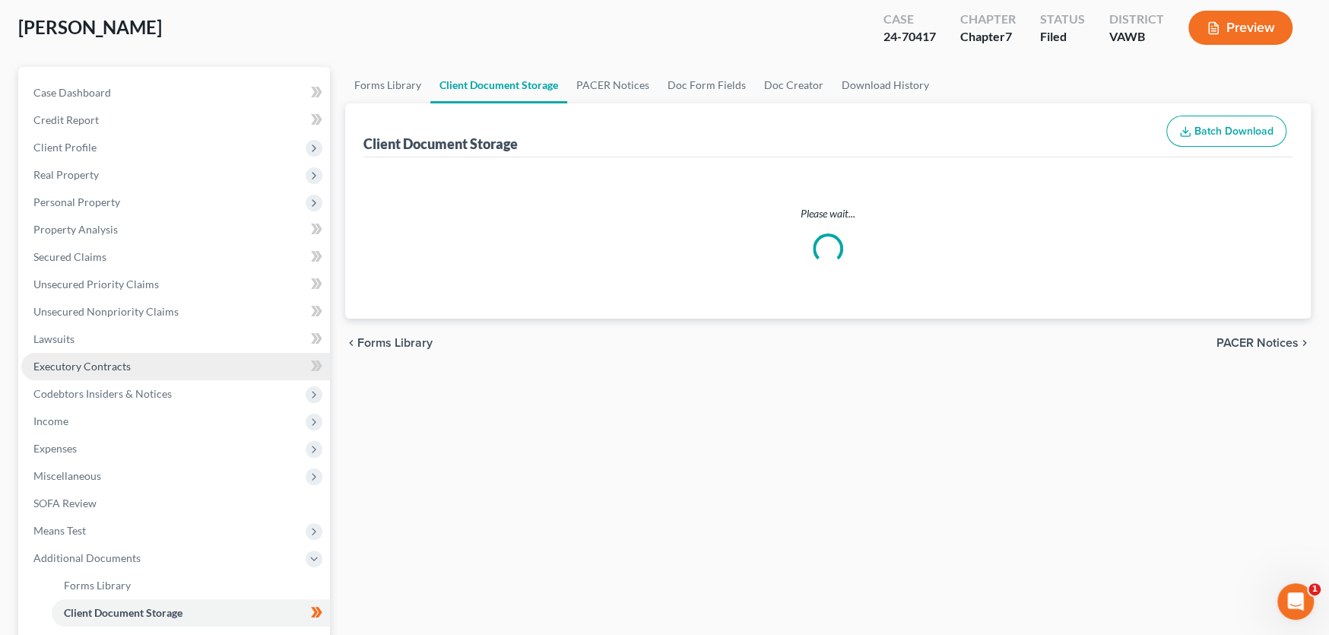
select select "0"
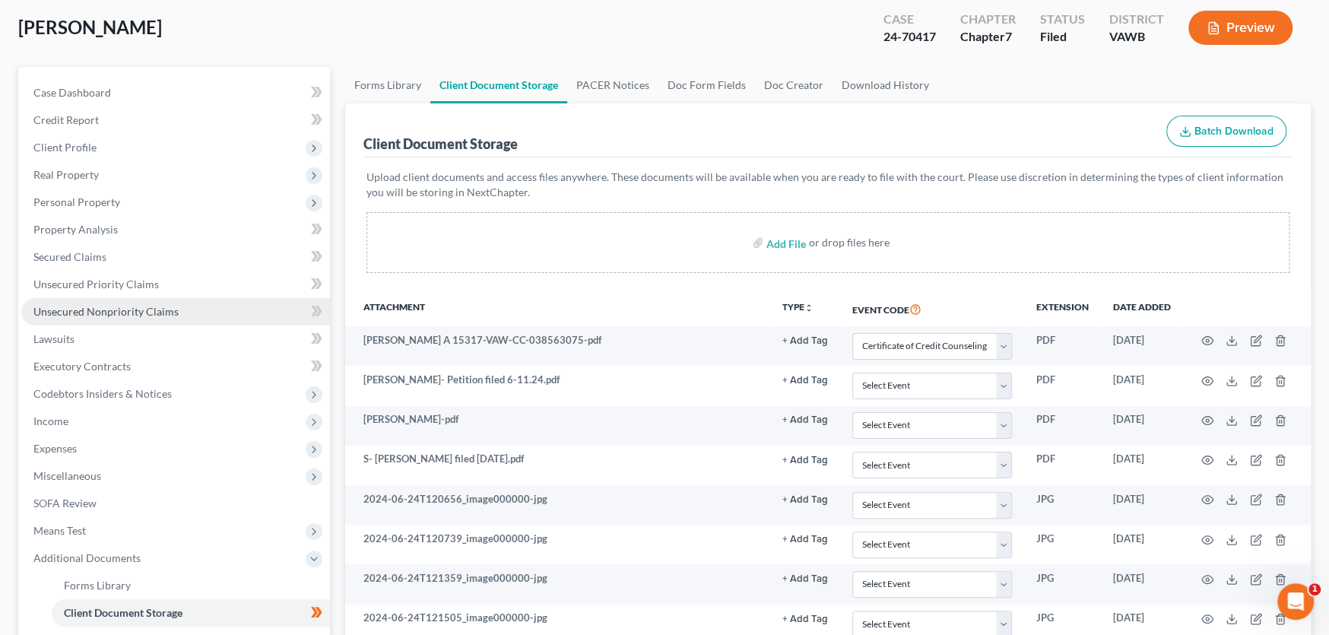
scroll to position [0, 0]
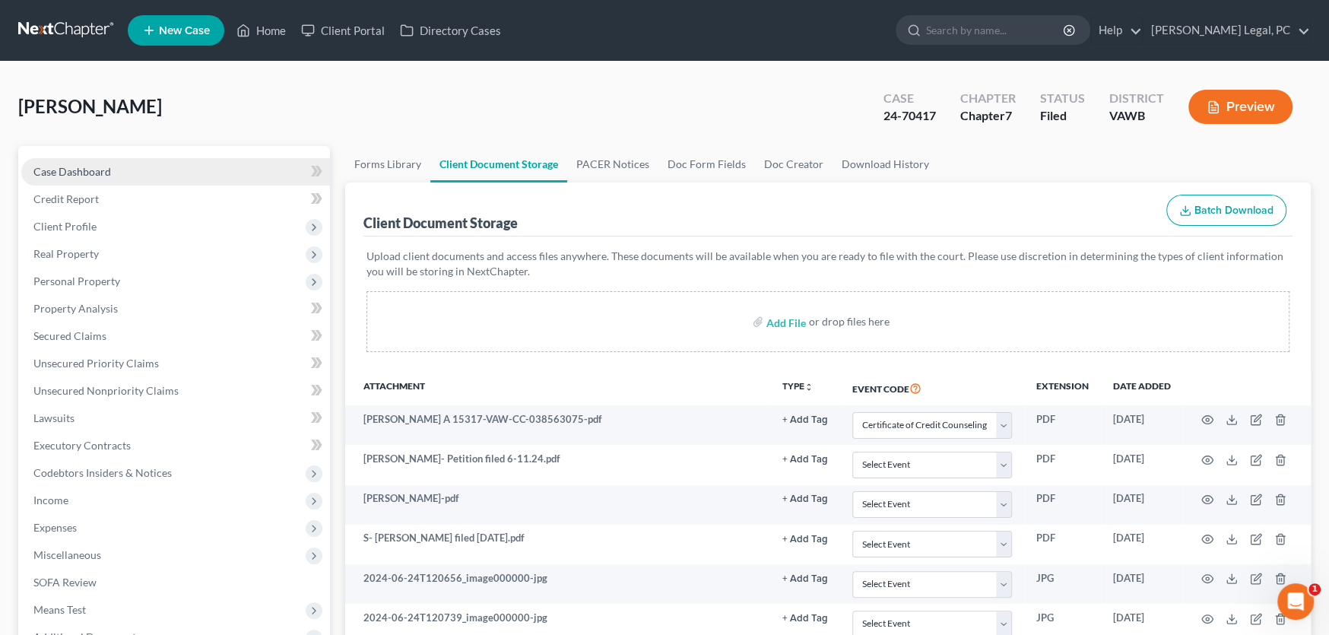
click at [93, 170] on span "Case Dashboard" at bounding box center [72, 171] width 78 height 13
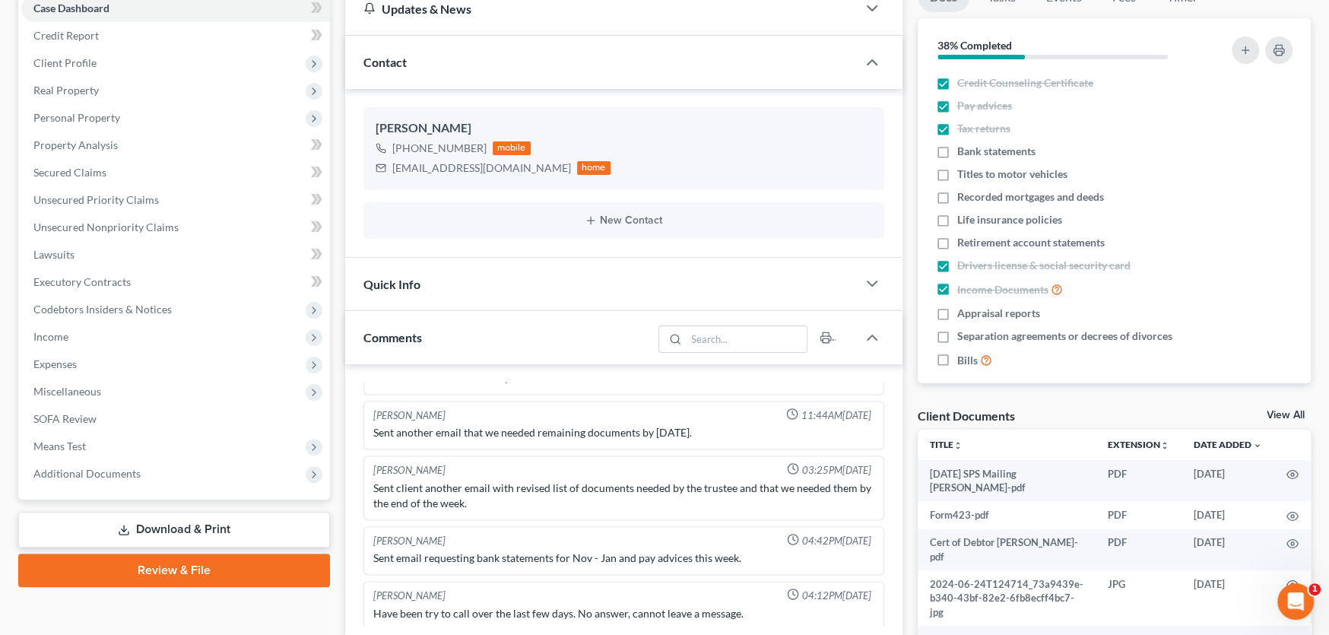
scroll to position [379, 0]
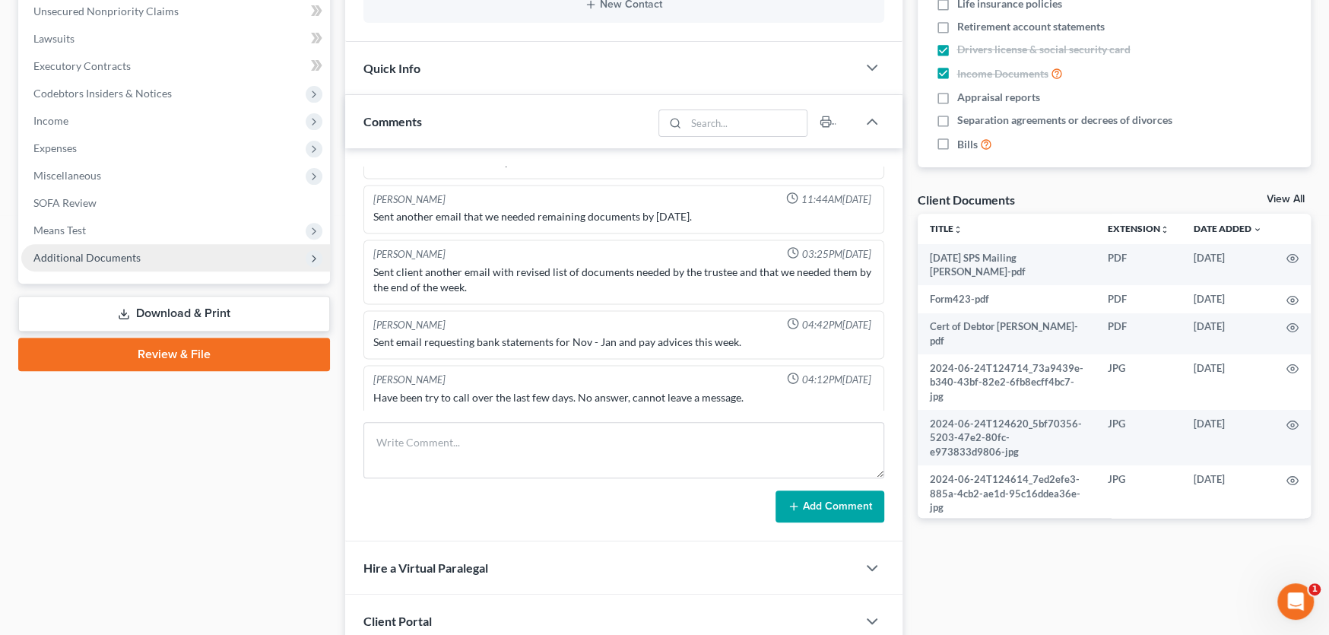
click at [65, 244] on span "Additional Documents" at bounding box center [175, 257] width 309 height 27
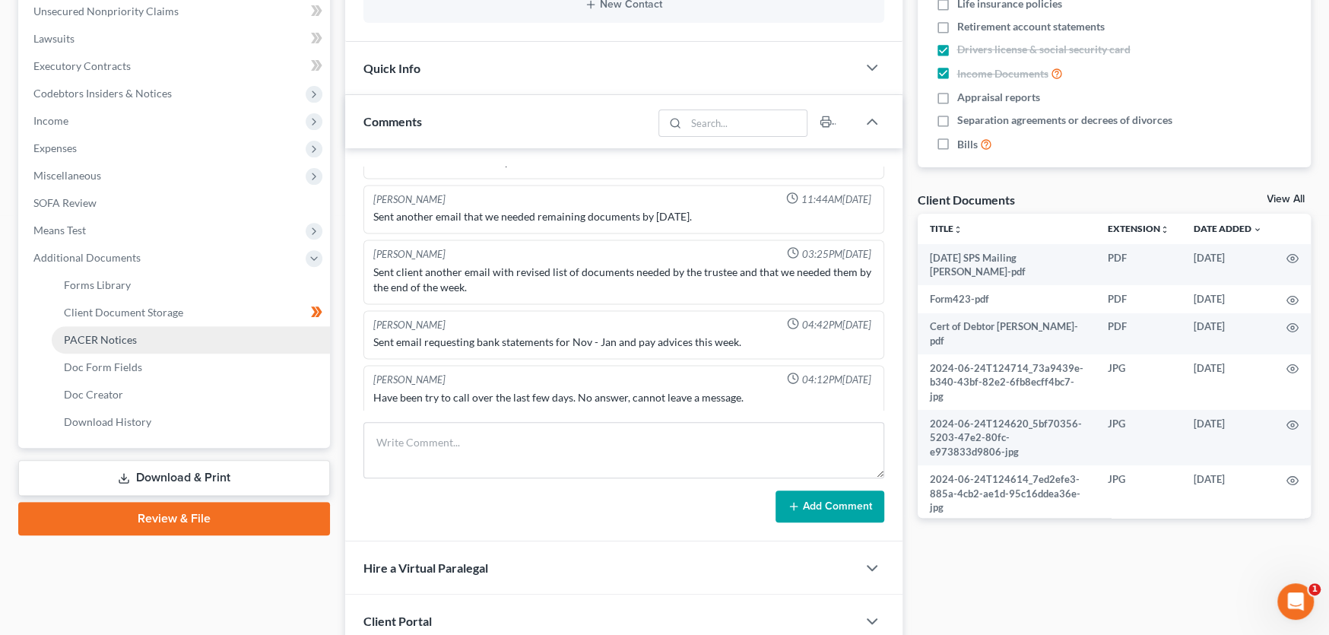
click at [68, 335] on span "PACER Notices" at bounding box center [100, 339] width 73 height 13
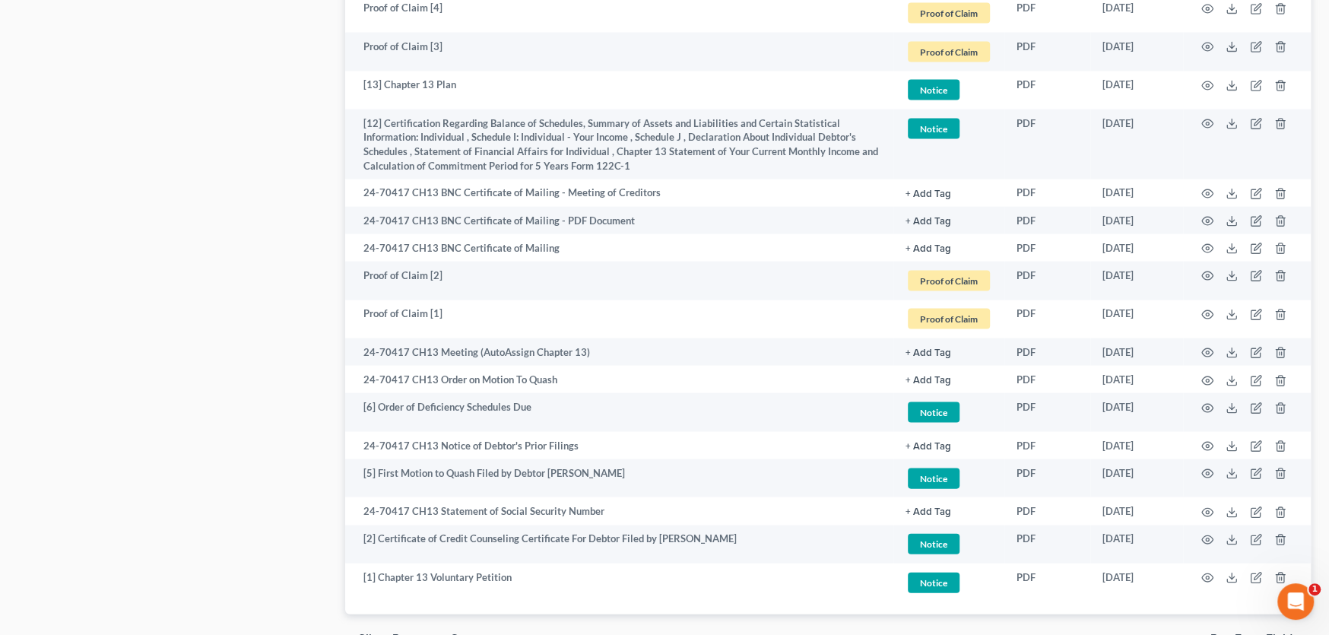
scroll to position [2393, 0]
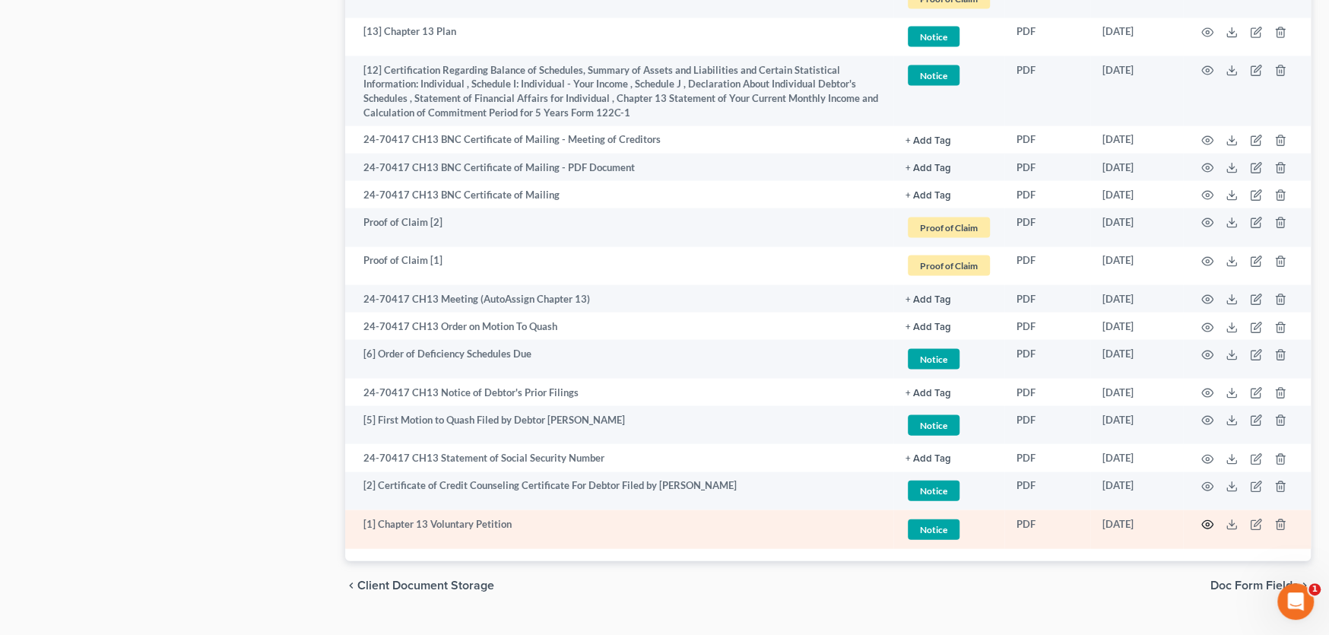
click at [1207, 518] on icon "button" at bounding box center [1207, 524] width 12 height 12
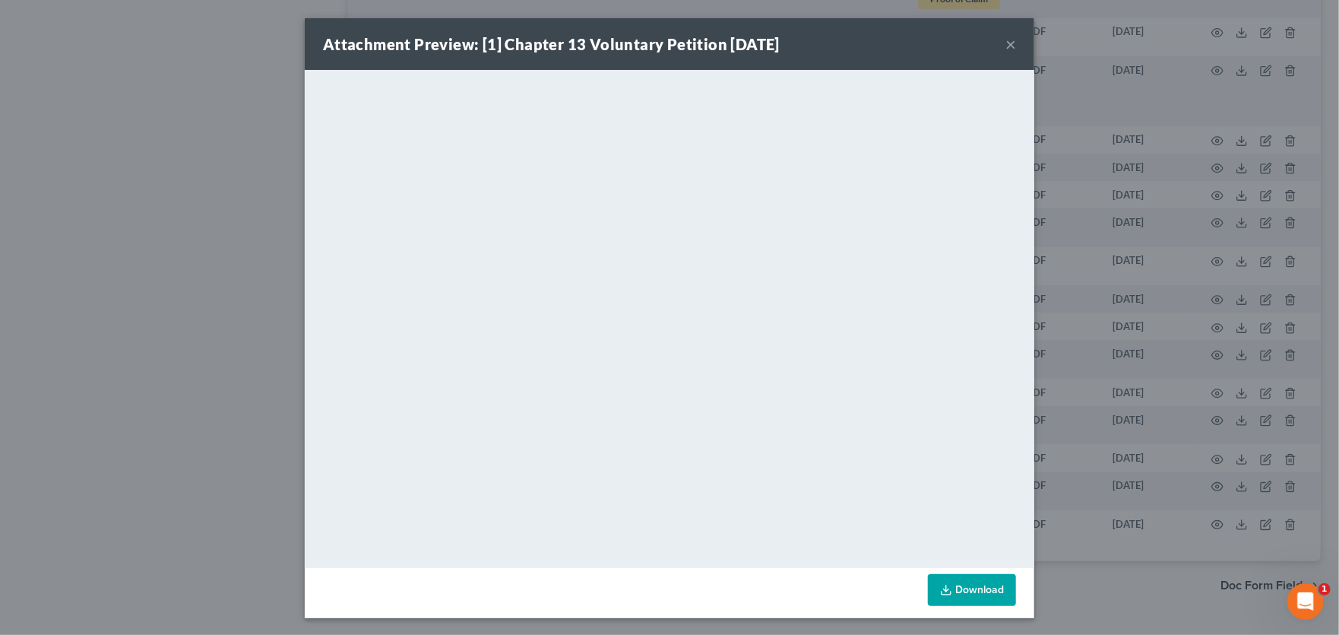
drag, startPoint x: 1003, startPoint y: 43, endPoint x: 966, endPoint y: 26, distance: 40.1
click at [1006, 43] on button "×" at bounding box center [1011, 44] width 11 height 18
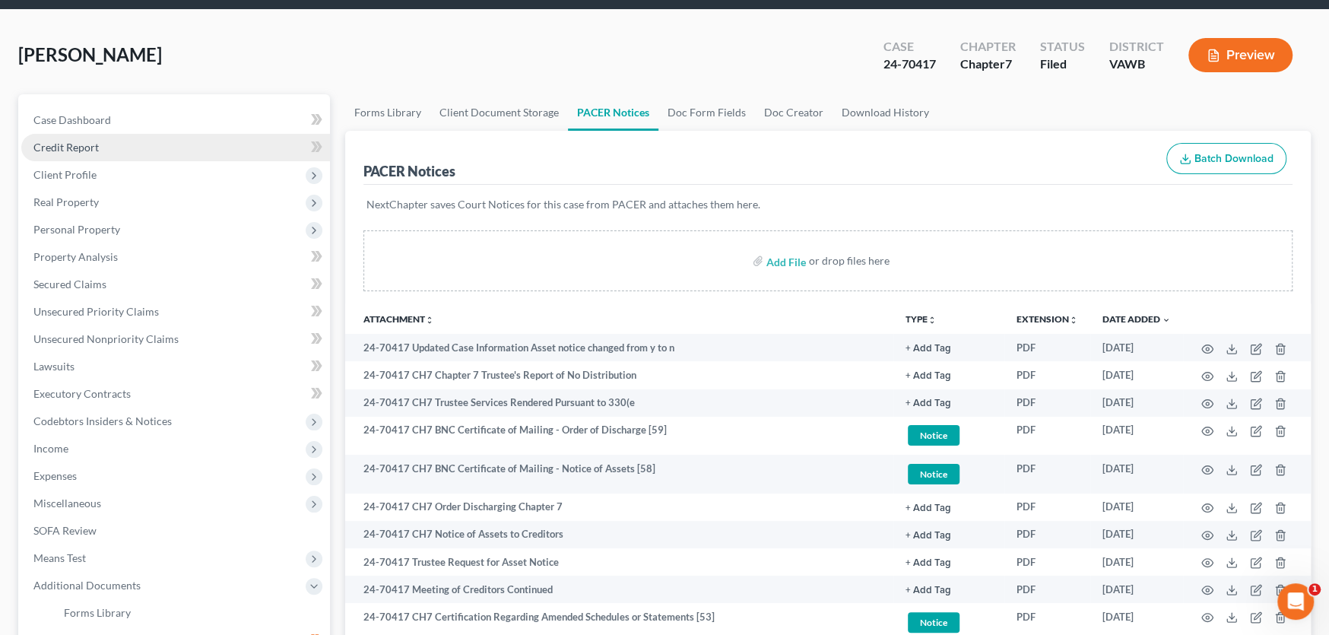
scroll to position [0, 0]
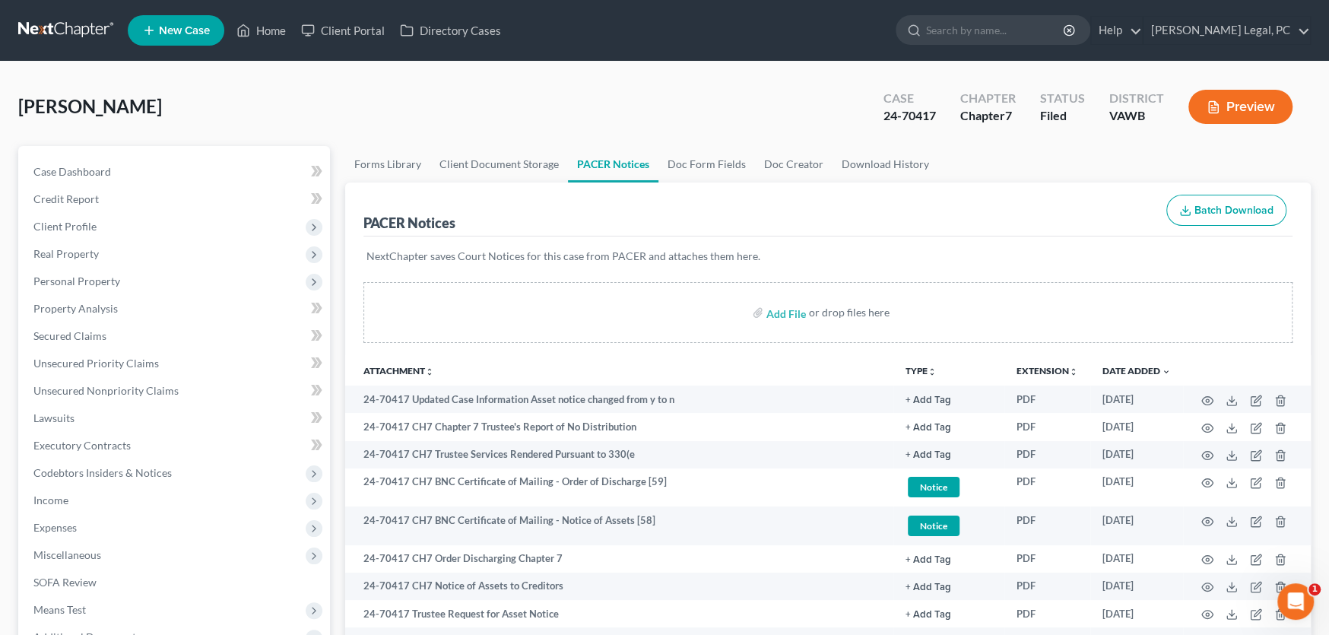
click at [76, 34] on link at bounding box center [66, 30] width 97 height 27
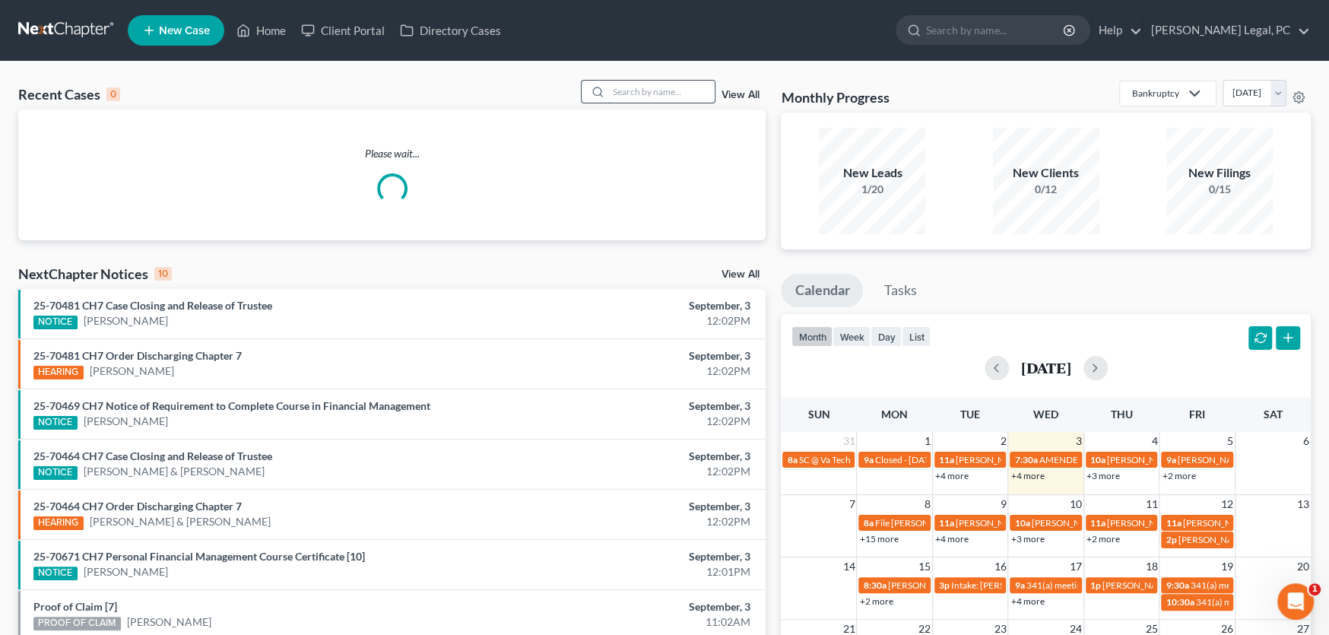
click at [620, 88] on input "search" at bounding box center [661, 92] width 106 height 22
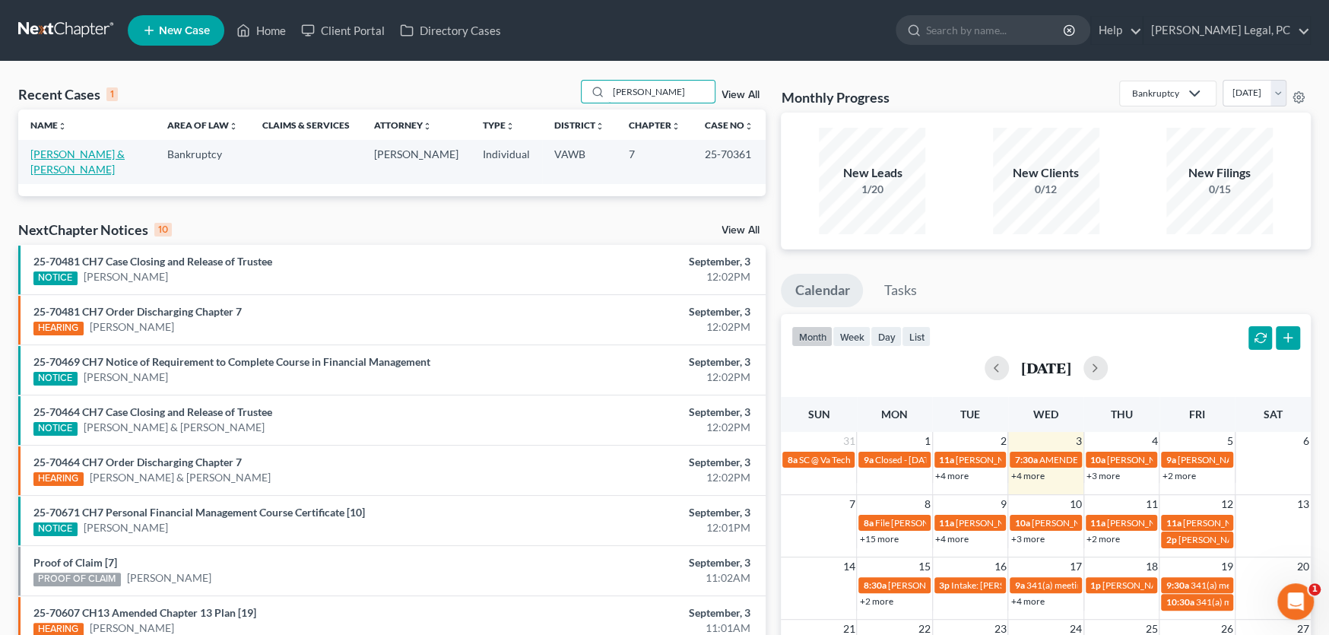
type input "[PERSON_NAME]"
click at [83, 157] on link "[PERSON_NAME] & [PERSON_NAME]" at bounding box center [77, 161] width 94 height 28
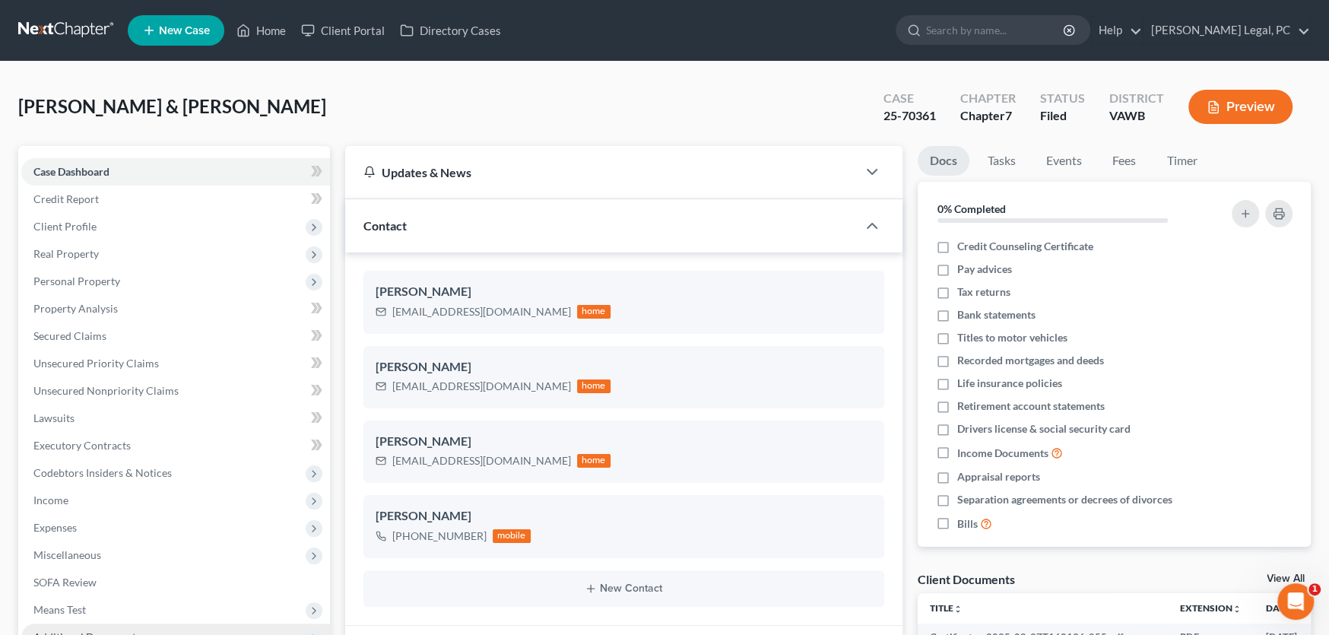
scroll to position [379, 0]
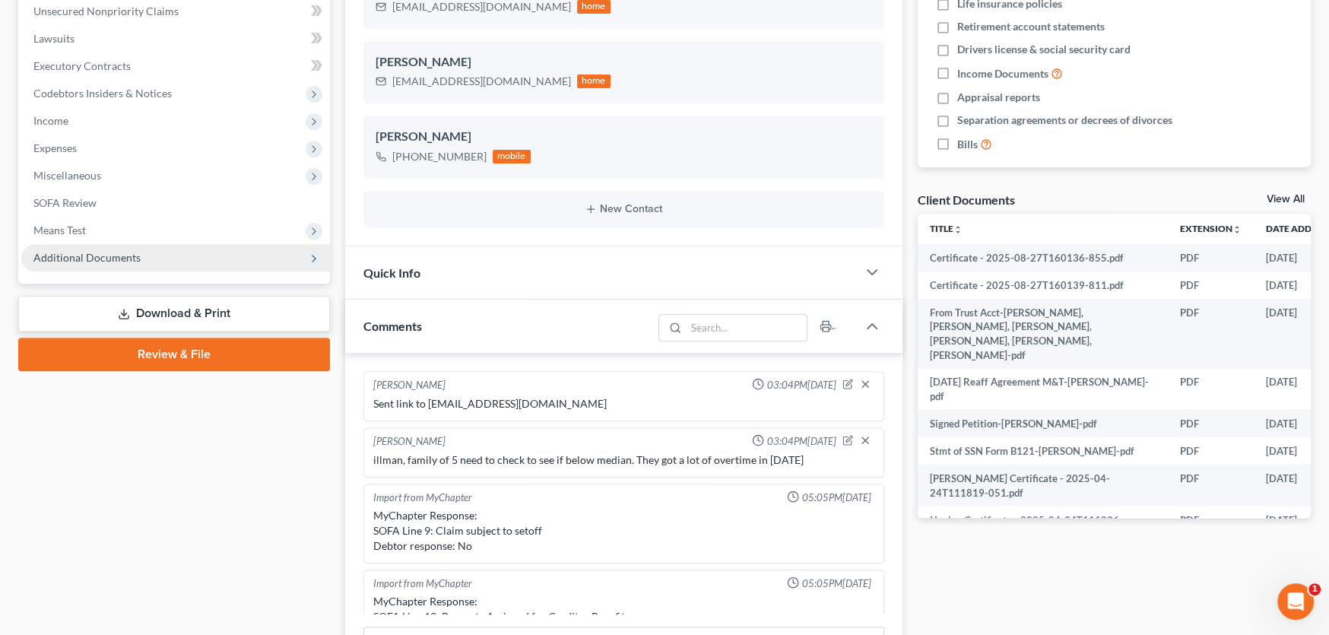
click at [118, 261] on span "Additional Documents" at bounding box center [175, 257] width 309 height 27
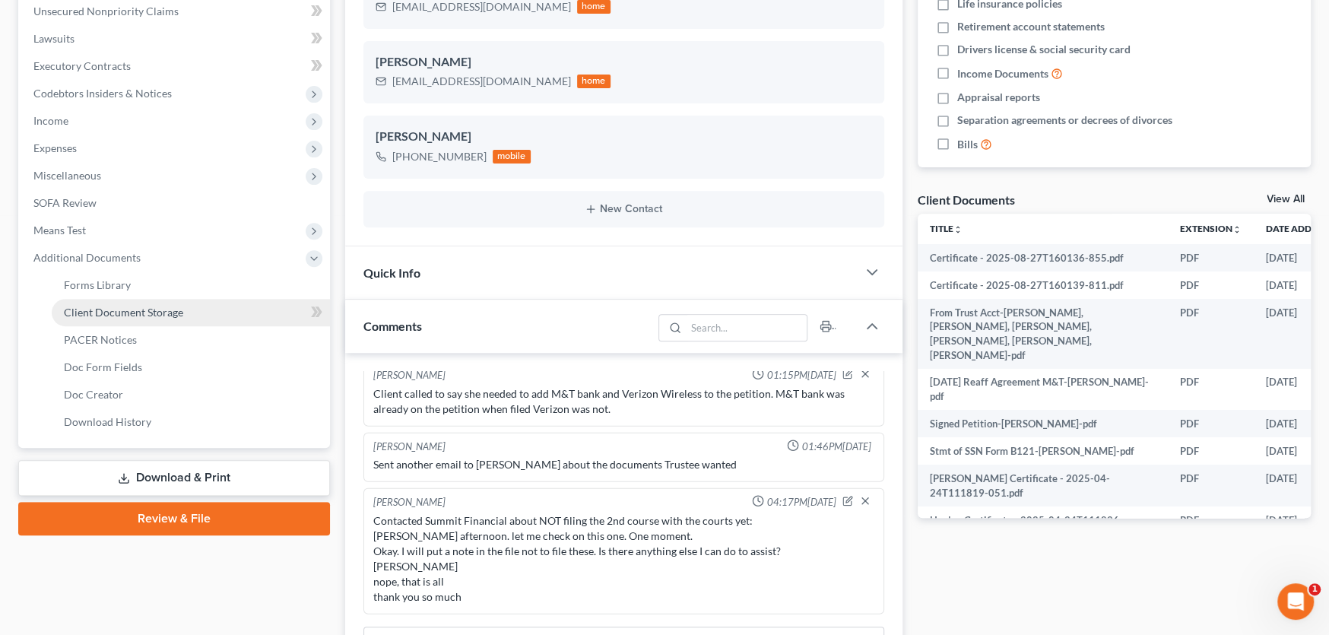
click at [133, 312] on span "Client Document Storage" at bounding box center [123, 312] width 119 height 13
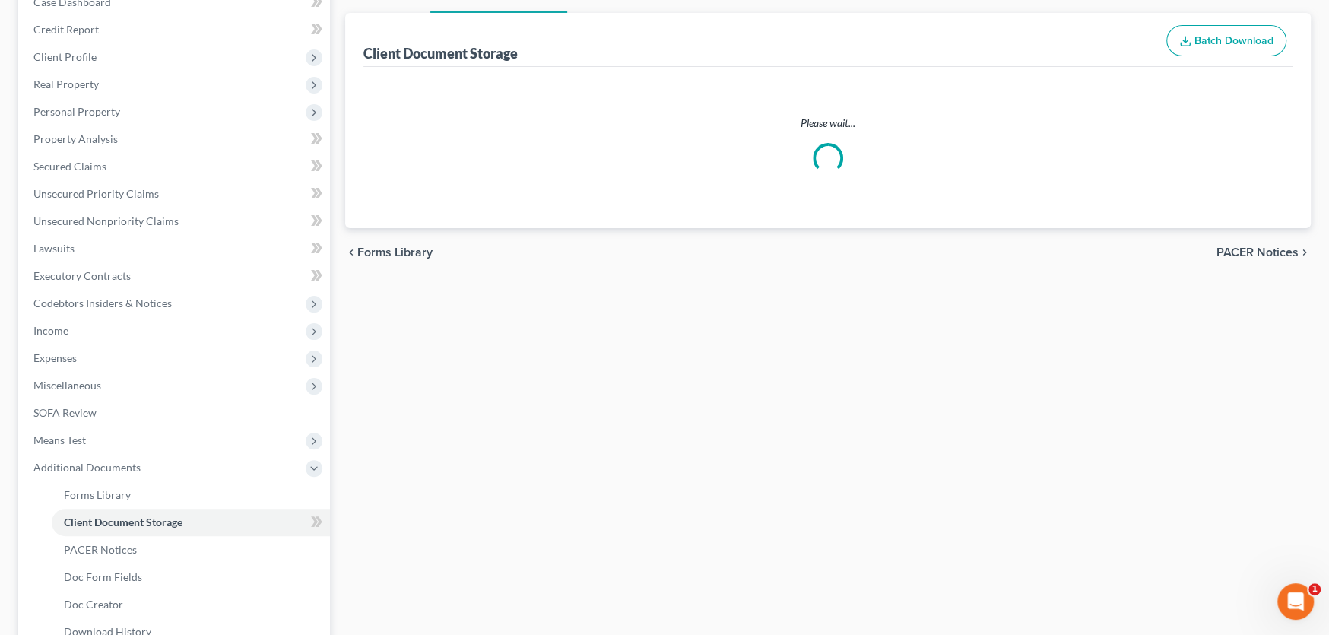
scroll to position [59, 0]
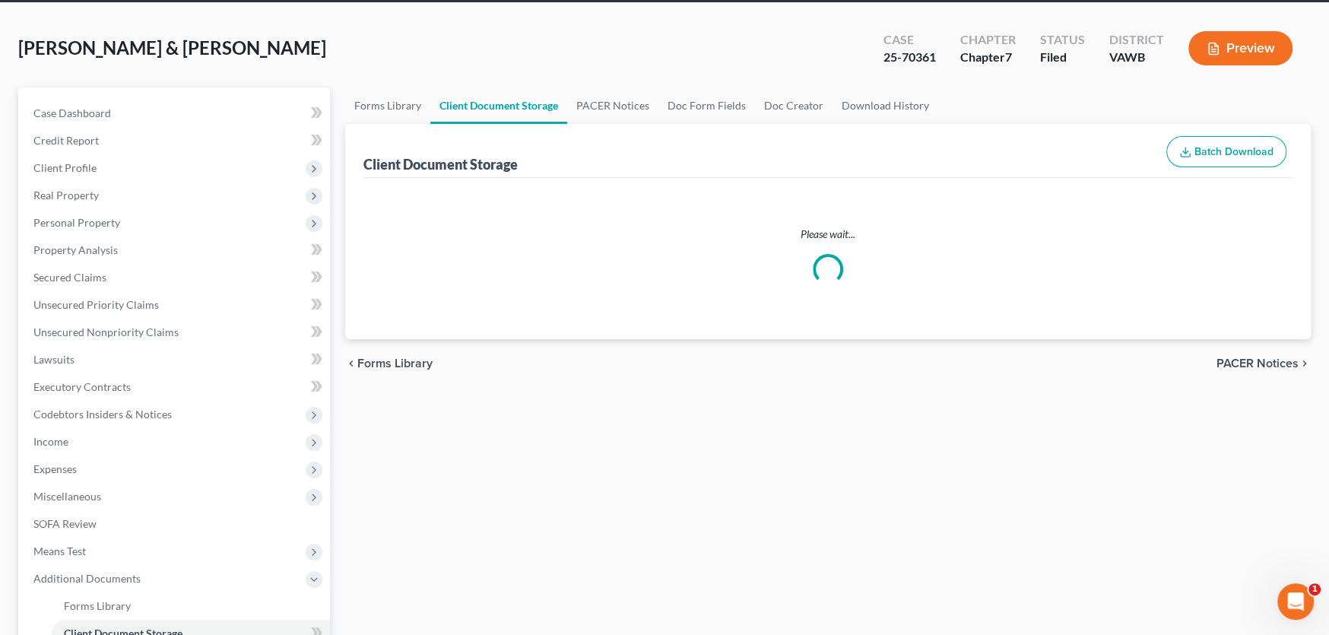
select select "0"
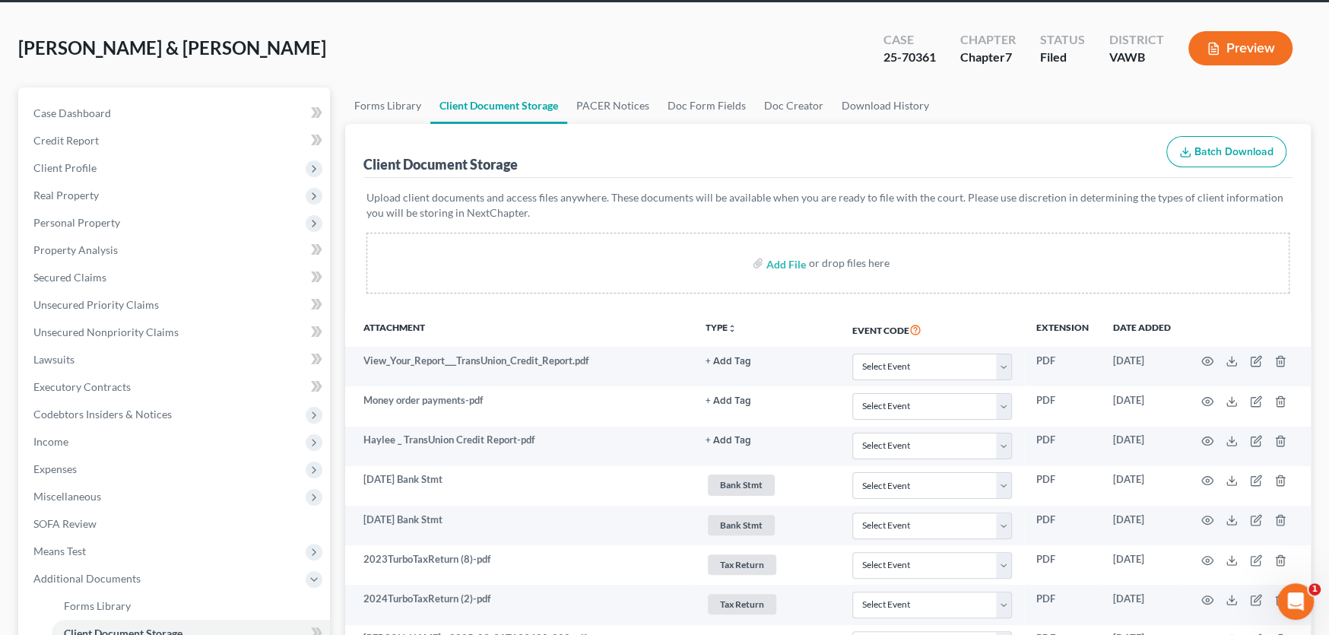
scroll to position [0, 0]
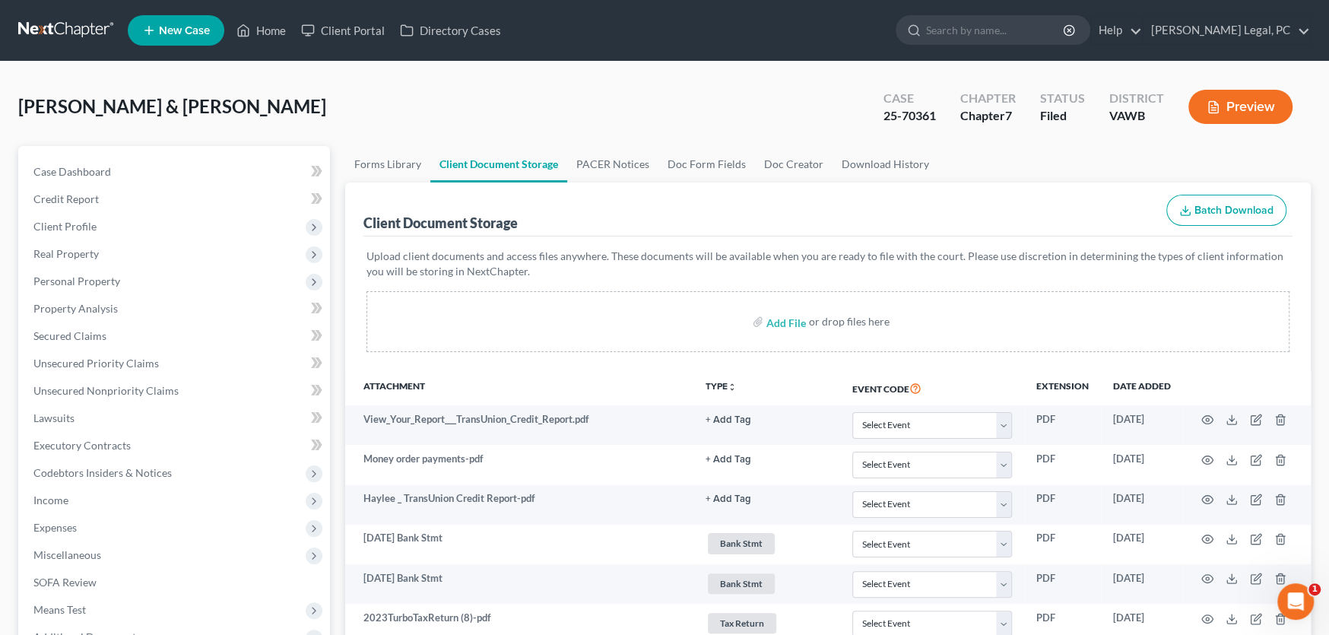
select select "0"
